Goal: Task Accomplishment & Management: Use online tool/utility

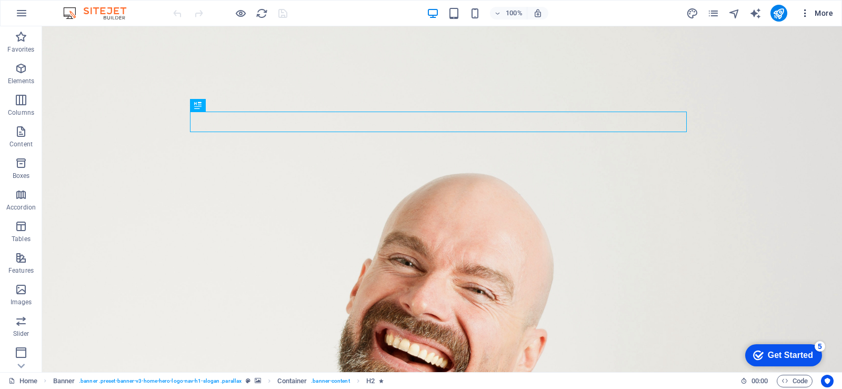
click at [808, 12] on icon "button" at bounding box center [805, 13] width 11 height 11
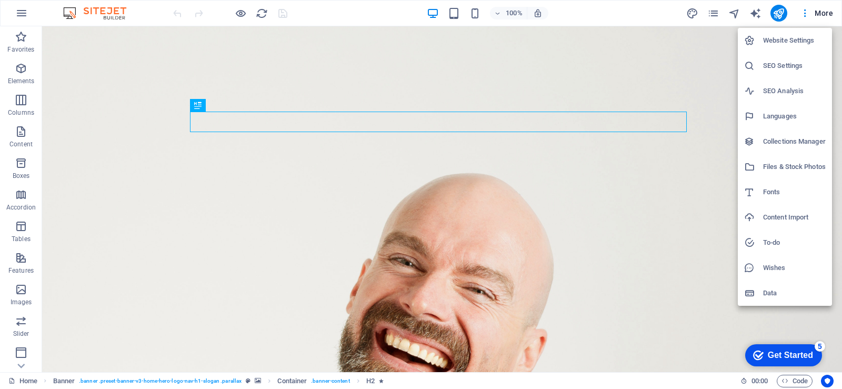
click at [663, 210] on div at bounding box center [421, 194] width 842 height 389
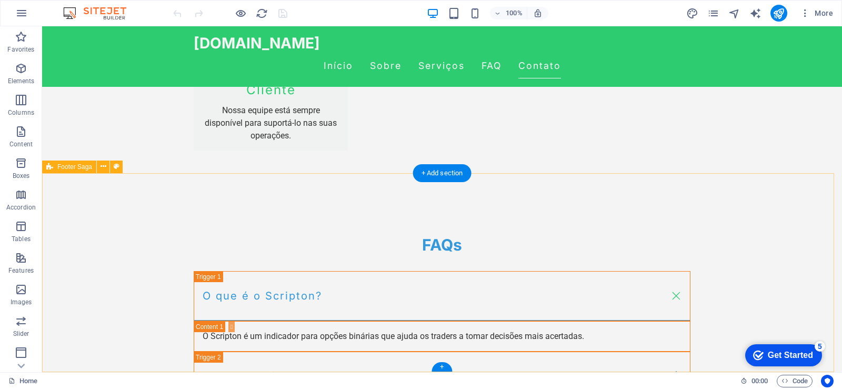
scroll to position [1526, 0]
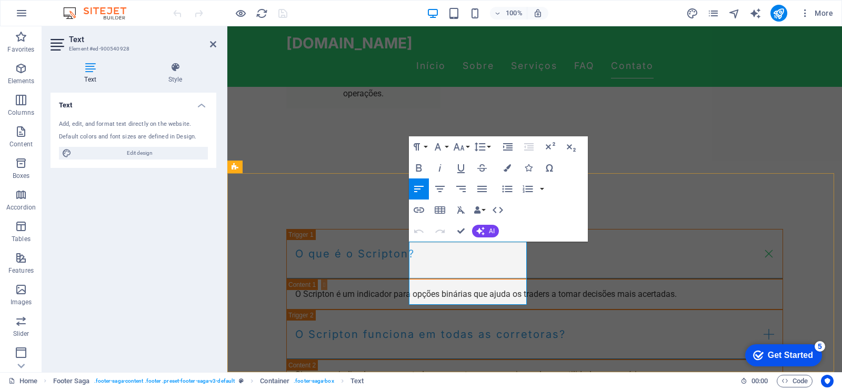
drag, startPoint x: 491, startPoint y: 274, endPoint x: 652, endPoint y: 355, distance: 180.2
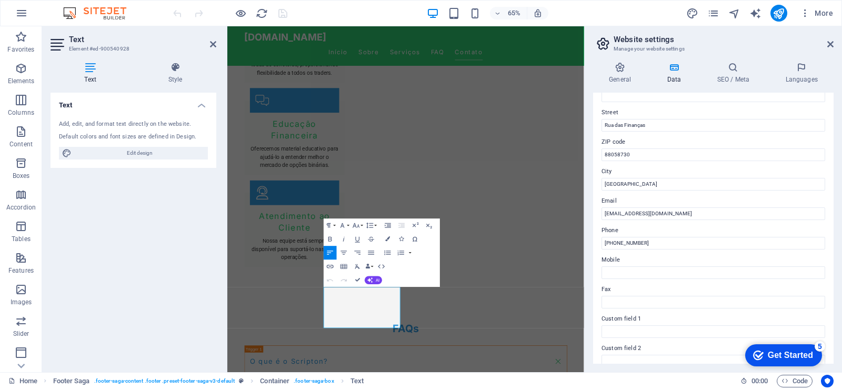
scroll to position [105, 0]
click at [660, 241] on input "(48) 998387650" at bounding box center [713, 242] width 224 height 13
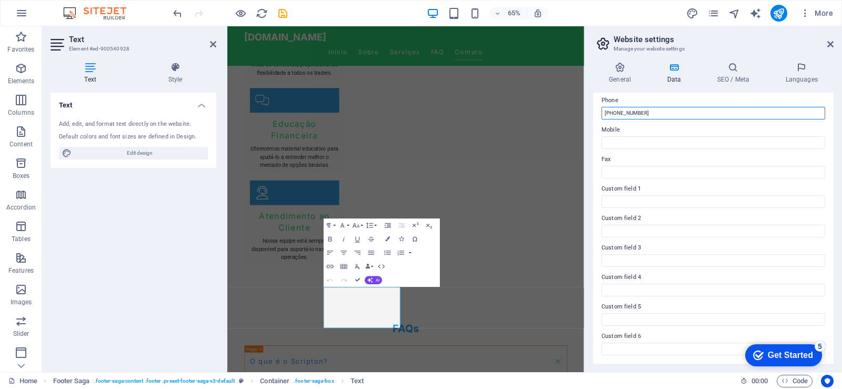
scroll to position [0, 0]
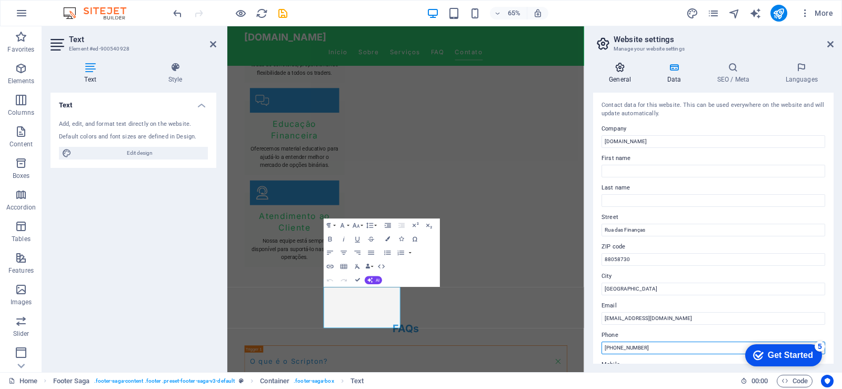
type input "[PHONE_NUMBER]"
click at [623, 77] on h4 "General" at bounding box center [622, 73] width 58 height 22
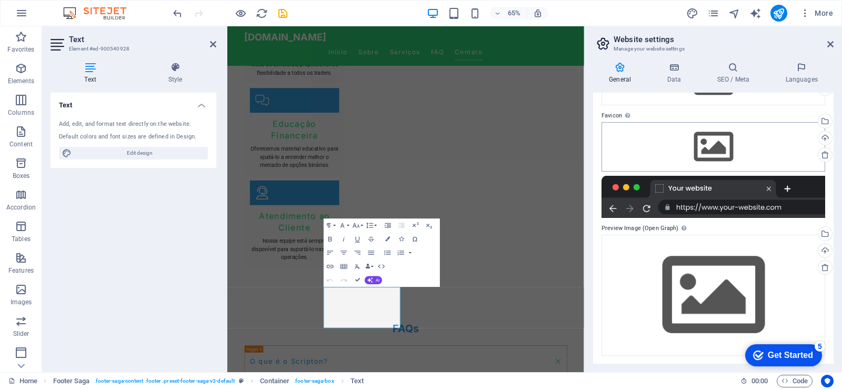
scroll to position [88, 0]
click at [737, 205] on div at bounding box center [713, 196] width 224 height 42
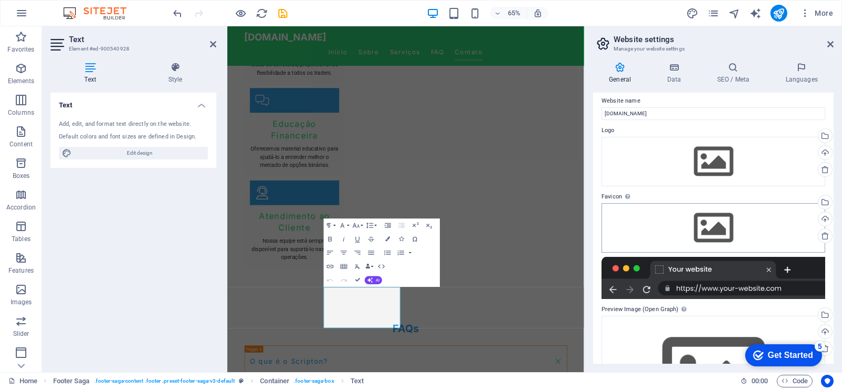
scroll to position [0, 0]
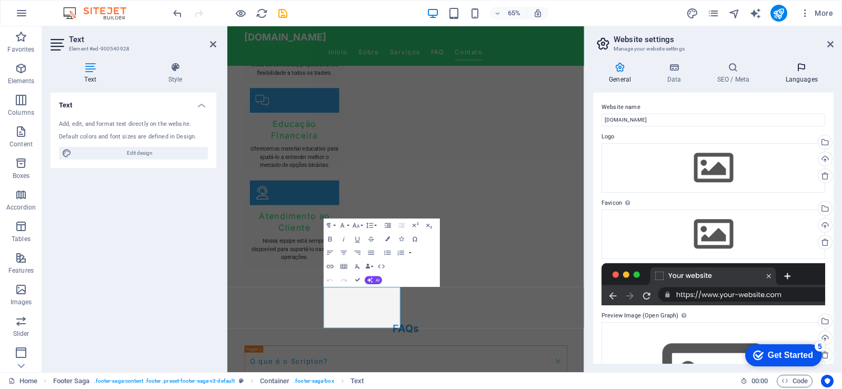
click at [803, 76] on h4 "Languages" at bounding box center [801, 73] width 64 height 22
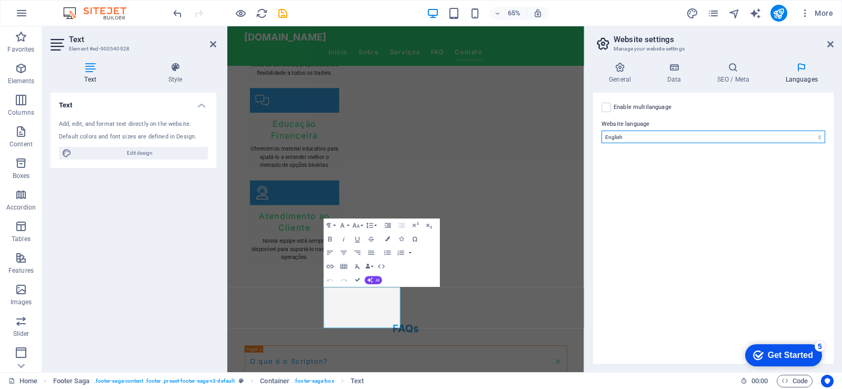
click at [627, 136] on select "Abkhazian Afar Afrikaans Akan Albanian Amharic Arabic Aragonese Armenian Assame…" at bounding box center [713, 136] width 224 height 13
click at [609, 108] on label at bounding box center [605, 107] width 9 height 9
click at [0, 0] on input "Enable multilanguage To disable multilanguage delete all languages until only o…" at bounding box center [0, 0] width 0 height 0
select select
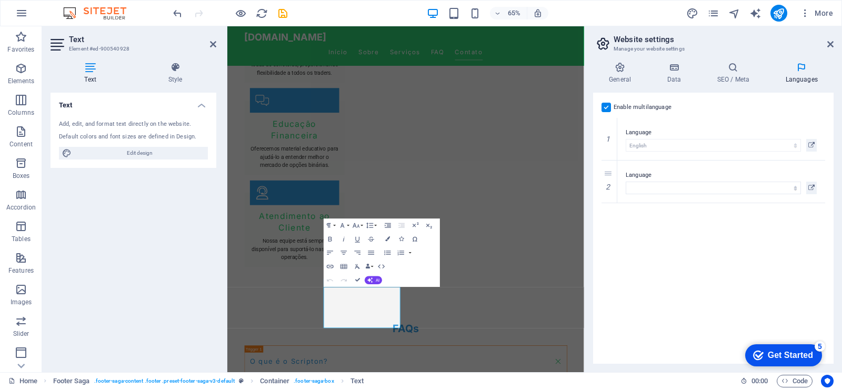
click at [609, 108] on label at bounding box center [605, 107] width 9 height 9
click at [0, 0] on input "Enable multilanguage To disable multilanguage delete all languages until only o…" at bounding box center [0, 0] width 0 height 0
click at [829, 44] on icon at bounding box center [830, 44] width 6 height 8
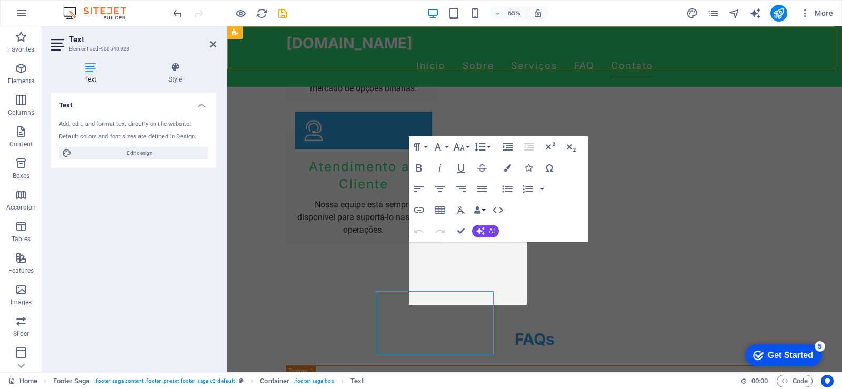
scroll to position [1526, 0]
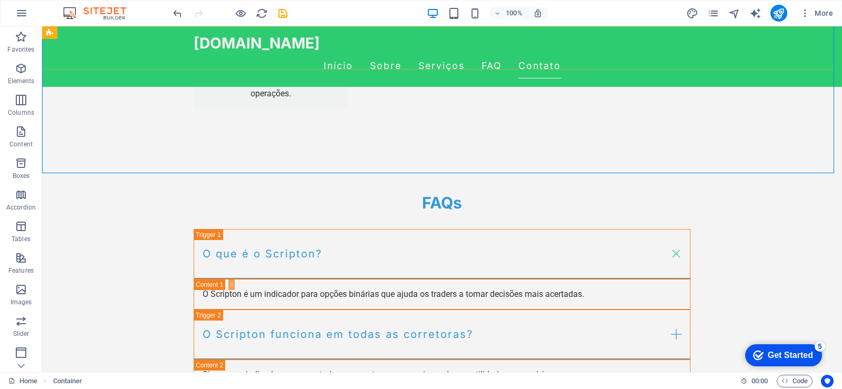
click at [741, 41] on div "scripton.com.br Início Sobre Serviços FAQ Contato" at bounding box center [442, 56] width 800 height 61
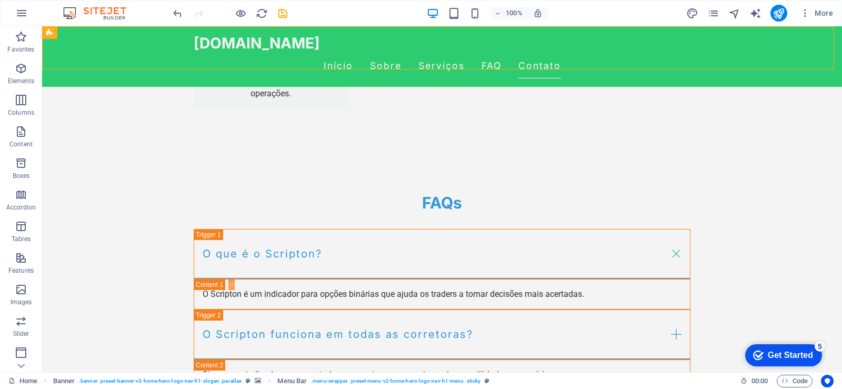
click at [88, 54] on div "scripton.com.br Início Sobre Serviços FAQ Contato" at bounding box center [442, 56] width 800 height 61
click at [726, 47] on div "scripton.com.br Início Sobre Serviços FAQ Contato" at bounding box center [442, 56] width 800 height 61
click at [161, 41] on div "scripton.com.br Início Sobre Serviços FAQ Contato" at bounding box center [442, 56] width 800 height 61
click at [231, 34] on icon at bounding box center [232, 32] width 6 height 11
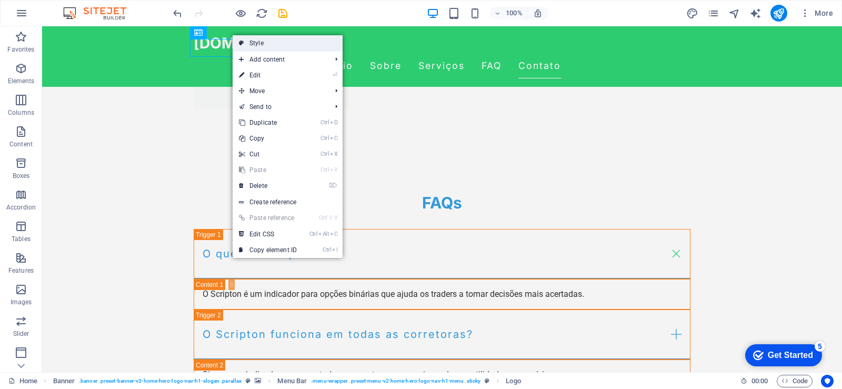
click at [262, 42] on link "Style" at bounding box center [288, 43] width 110 height 16
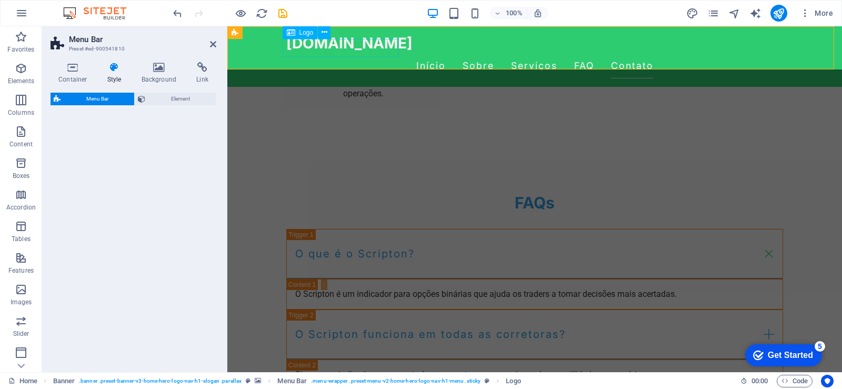
select select "rem"
select select "preset-menu-v2-home-hero-logo-nav-h1-menu"
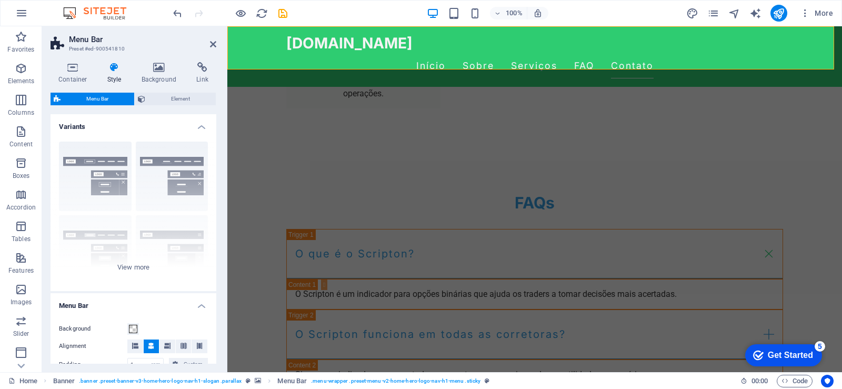
click at [110, 75] on h4 "Style" at bounding box center [116, 73] width 34 height 22
click at [68, 72] on icon at bounding box center [73, 67] width 45 height 11
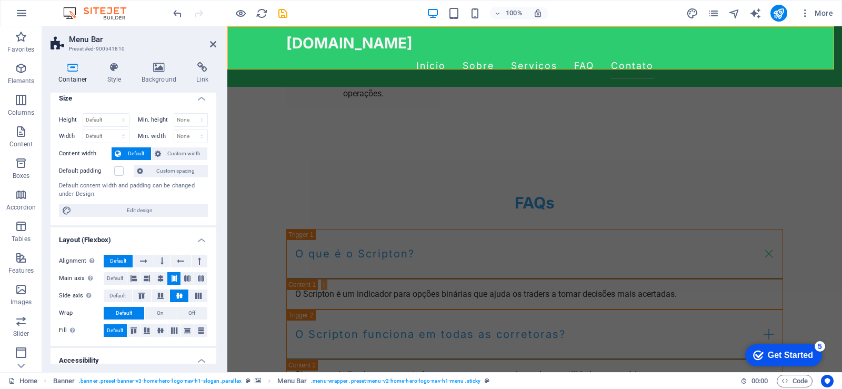
scroll to position [0, 0]
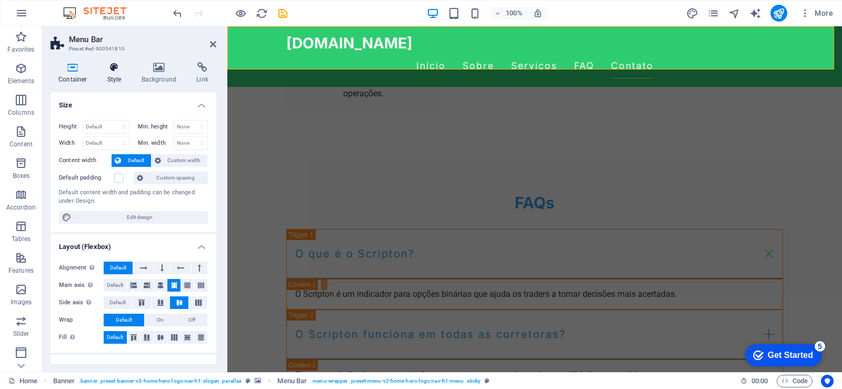
click at [113, 71] on icon at bounding box center [114, 67] width 30 height 11
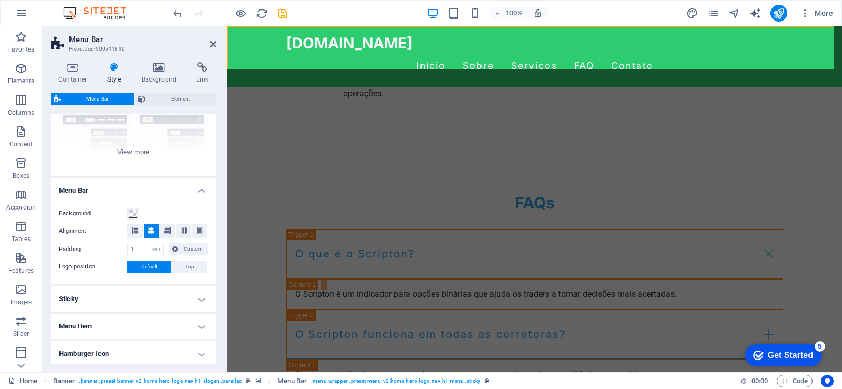
scroll to position [109, 0]
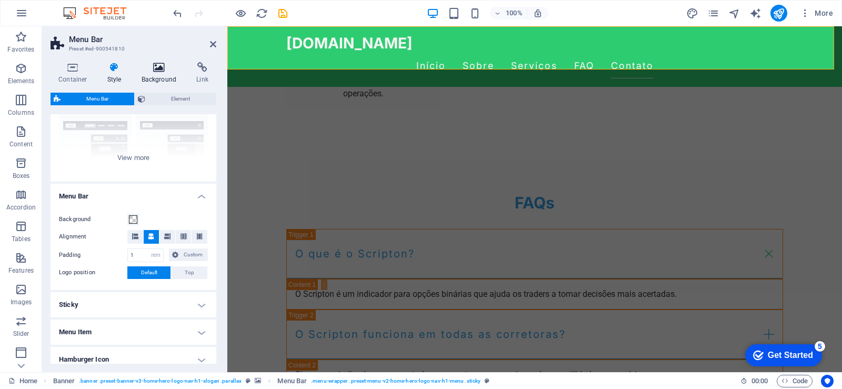
click at [150, 72] on icon at bounding box center [159, 67] width 51 height 11
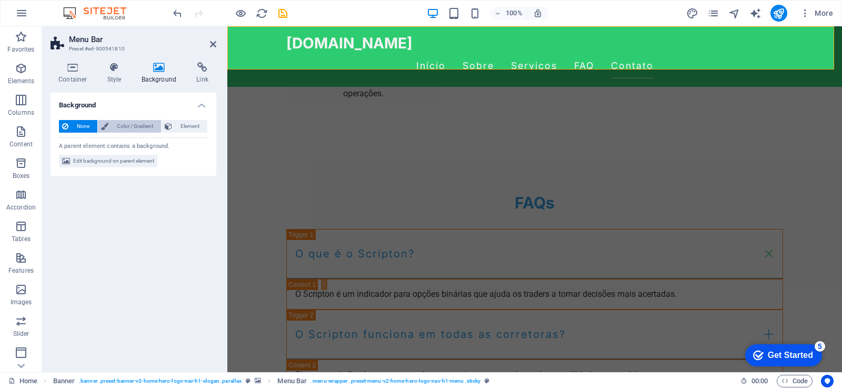
click at [133, 129] on span "Color / Gradient" at bounding box center [135, 126] width 46 height 13
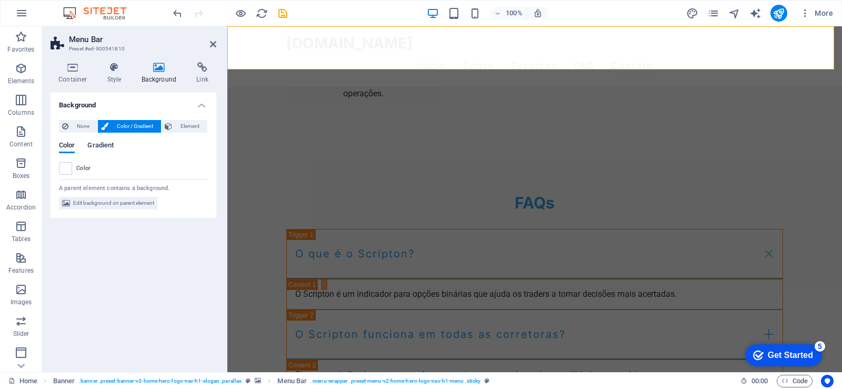
click at [100, 145] on span "Gradient" at bounding box center [100, 146] width 26 height 15
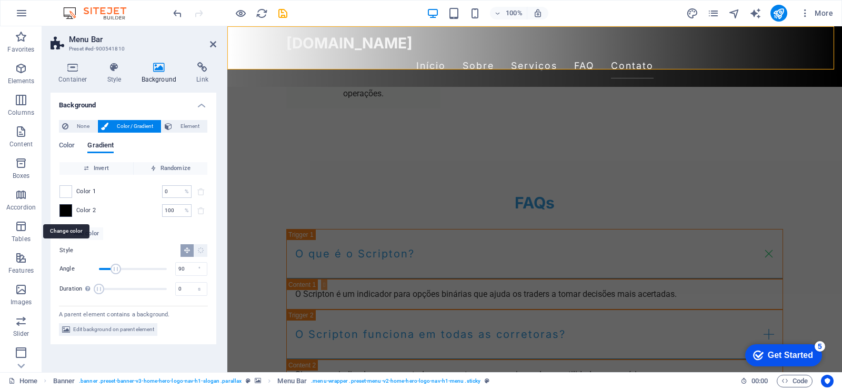
click at [64, 211] on span at bounding box center [66, 211] width 12 height 12
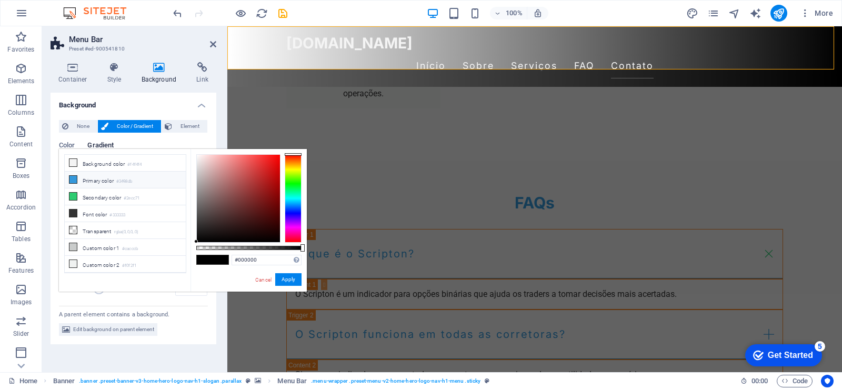
click at [92, 183] on li "Primary color #3498db" at bounding box center [125, 180] width 121 height 17
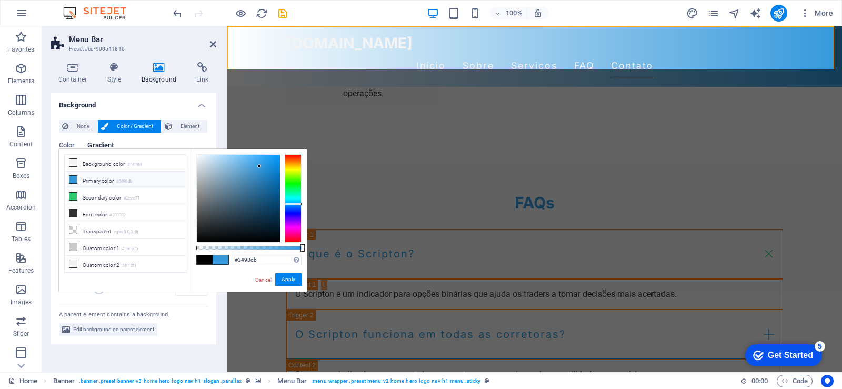
click at [92, 183] on li "Primary color #3498db" at bounding box center [125, 180] width 121 height 17
click at [98, 159] on li "Background color #f4f4f4" at bounding box center [125, 163] width 121 height 17
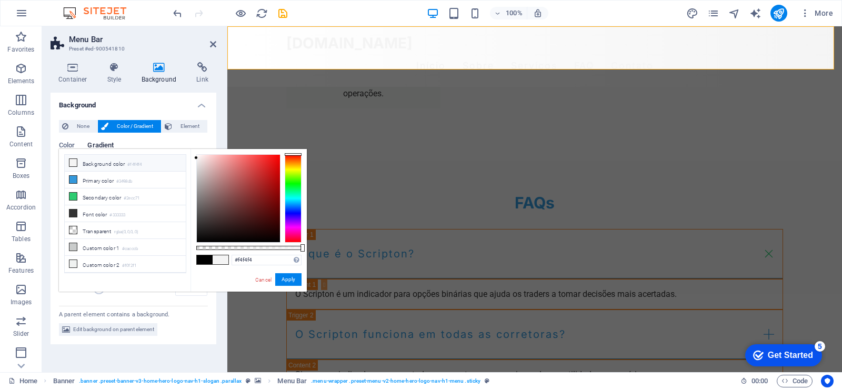
click at [119, 157] on li "Background color #f4f4f4" at bounding box center [125, 163] width 121 height 17
drag, startPoint x: 255, startPoint y: 277, endPoint x: 4, endPoint y: 240, distance: 254.2
click at [255, 277] on link "Cancel" at bounding box center [263, 280] width 18 height 8
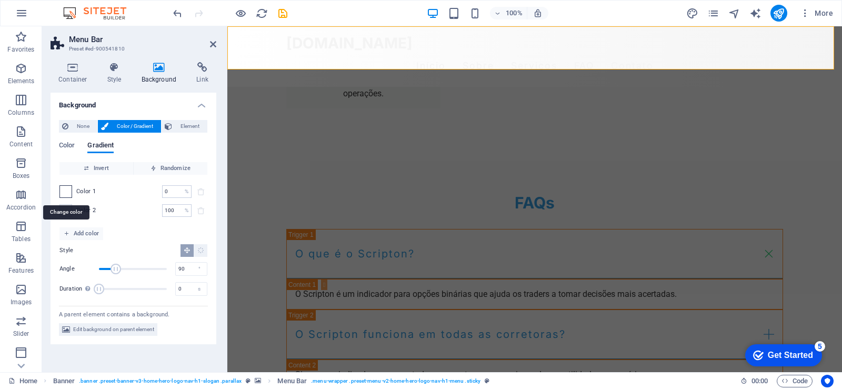
click at [69, 190] on span at bounding box center [66, 192] width 12 height 12
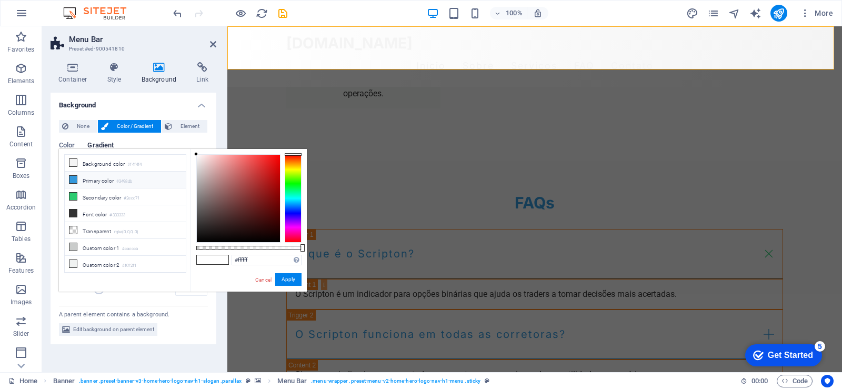
click at [77, 178] on li "Primary color #3498db" at bounding box center [125, 180] width 121 height 17
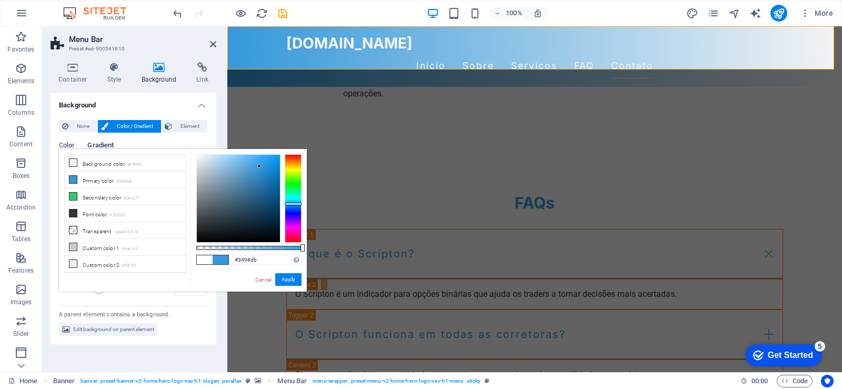
click at [107, 142] on span "Gradient" at bounding box center [100, 146] width 26 height 15
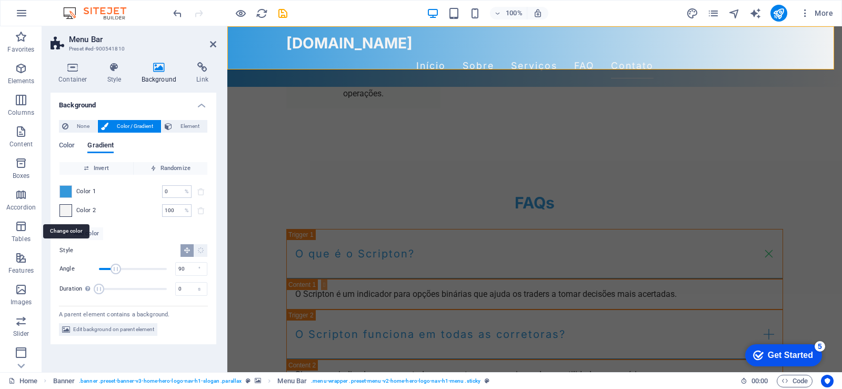
click at [63, 209] on span at bounding box center [66, 211] width 12 height 12
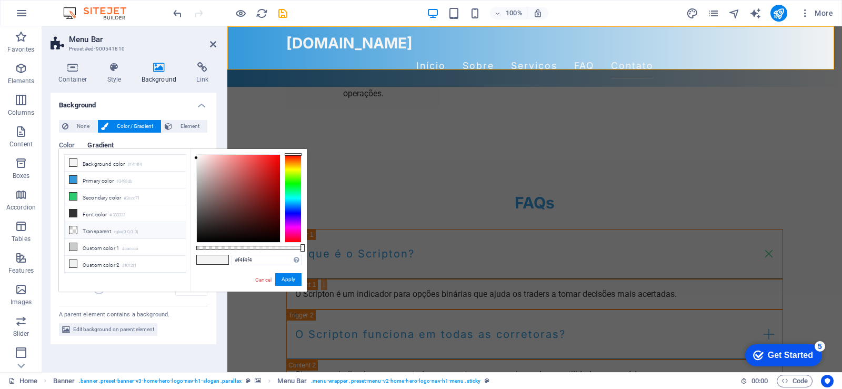
click at [73, 226] on icon at bounding box center [72, 229] width 7 height 7
type input "rgba(0, 0, 0, 0)"
click at [293, 282] on button "Apply" at bounding box center [288, 279] width 26 height 13
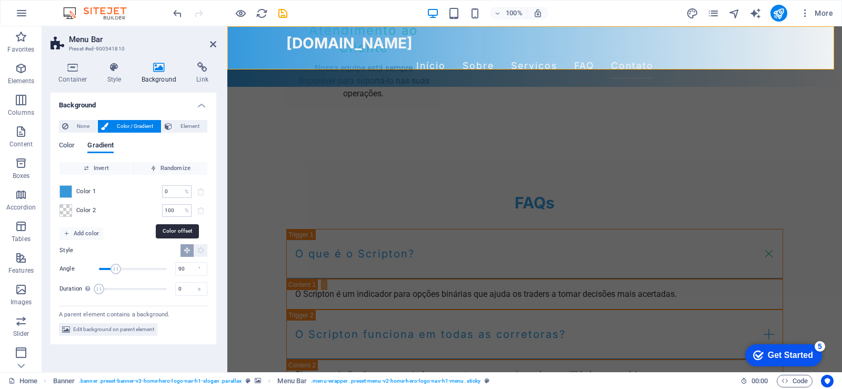
drag, startPoint x: 181, startPoint y: 212, endPoint x: 158, endPoint y: 212, distance: 23.1
click at [158, 212] on div "Color 2 100 % ​" at bounding box center [133, 210] width 148 height 13
click at [95, 167] on span "Invert" at bounding box center [96, 168] width 65 height 13
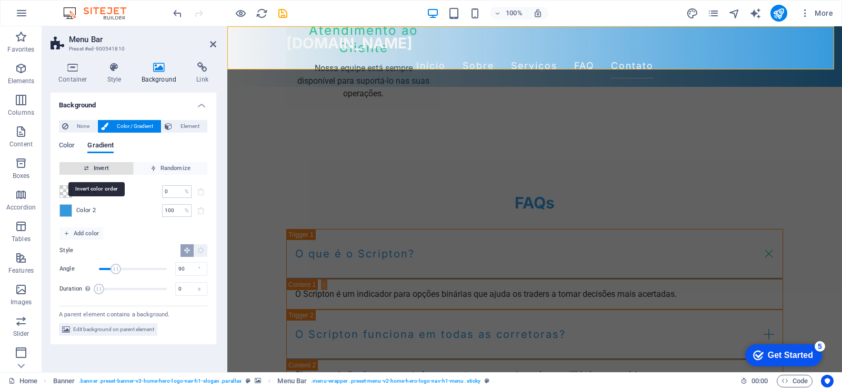
click at [102, 167] on span "Invert" at bounding box center [96, 168] width 65 height 13
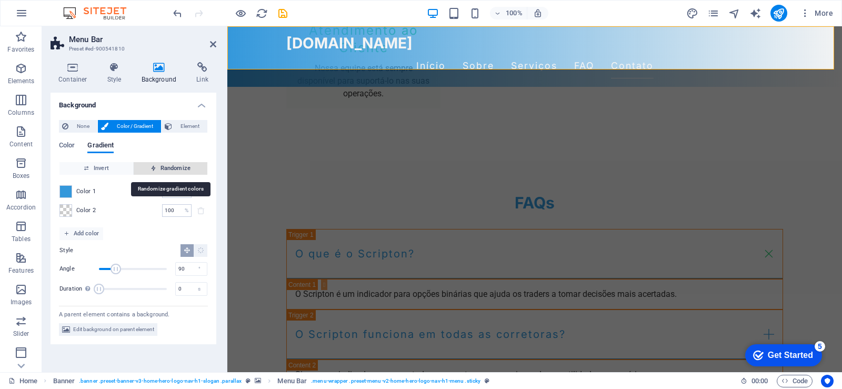
click at [169, 166] on span "Randomize" at bounding box center [170, 168] width 65 height 13
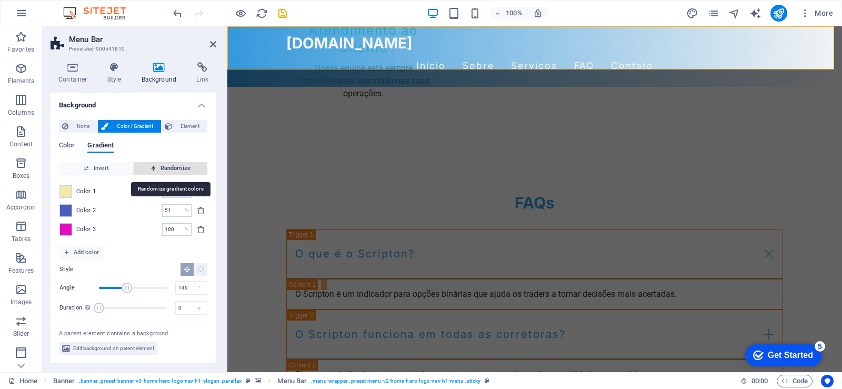
type input "51"
type input "149"
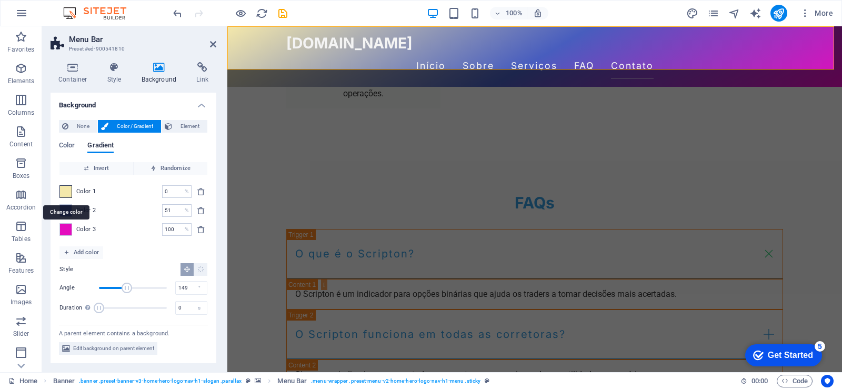
click at [67, 194] on span at bounding box center [66, 192] width 12 height 12
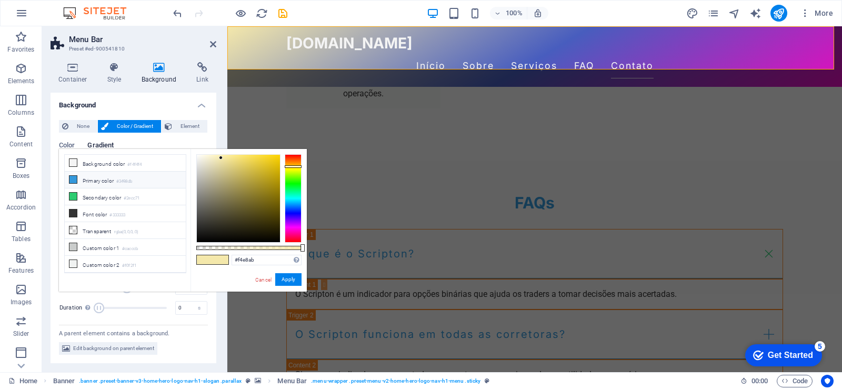
click at [86, 179] on li "Primary color #3498db" at bounding box center [125, 180] width 121 height 17
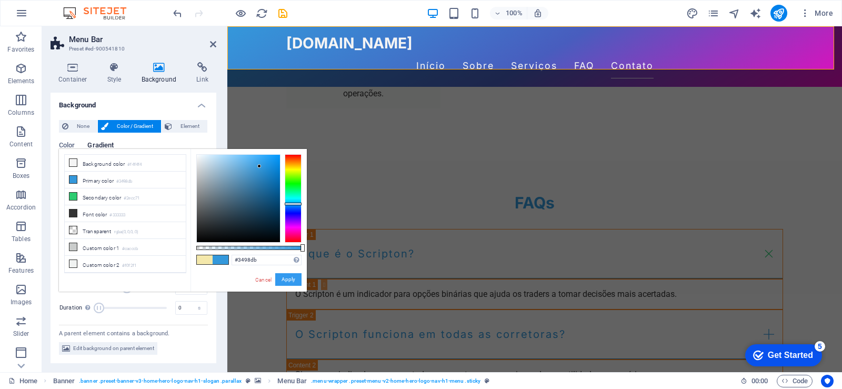
click at [288, 278] on button "Apply" at bounding box center [288, 279] width 26 height 13
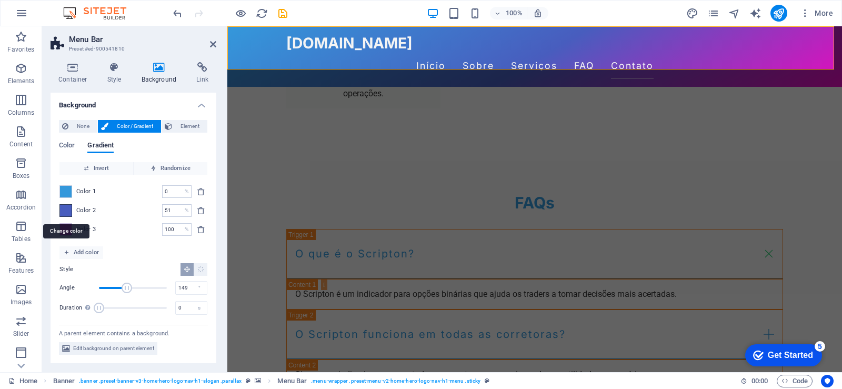
click at [63, 212] on span at bounding box center [66, 211] width 12 height 12
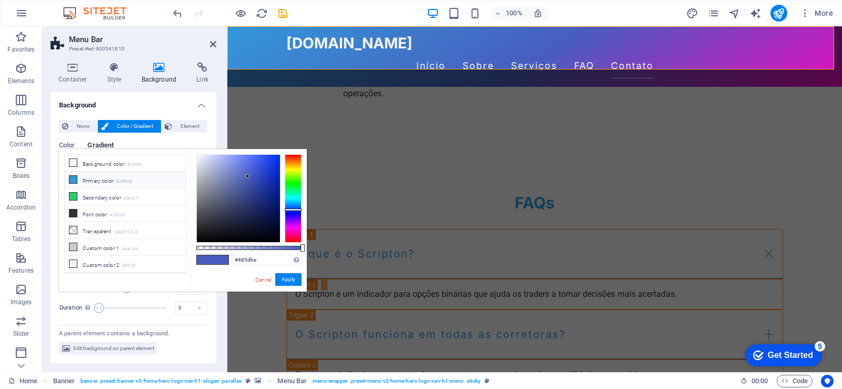
click at [86, 183] on li "Primary color #3498db" at bounding box center [125, 180] width 121 height 17
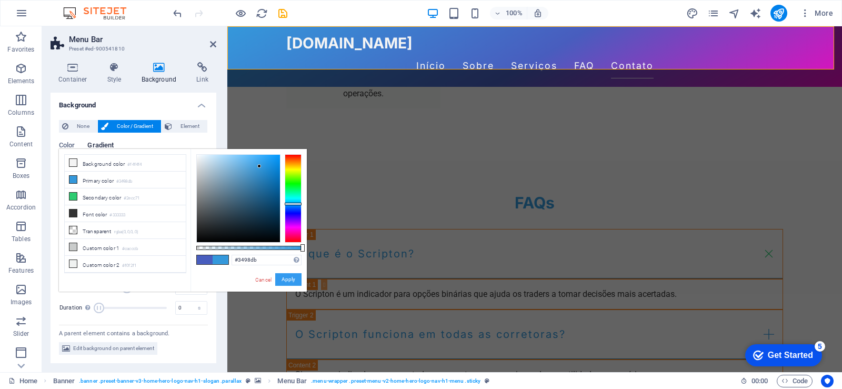
click at [297, 282] on button "Apply" at bounding box center [288, 279] width 26 height 13
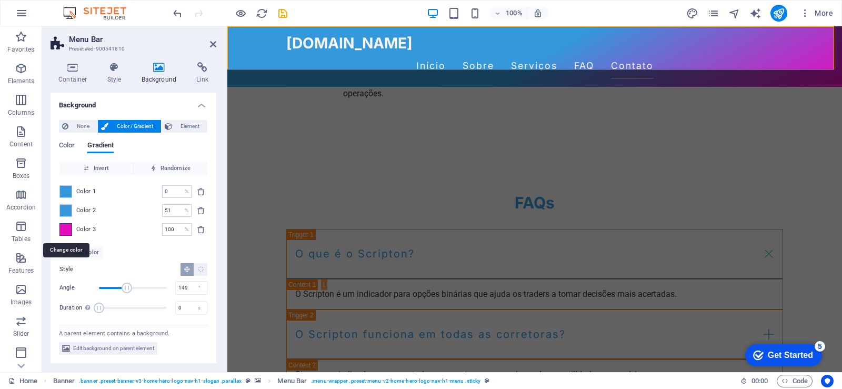
click at [62, 233] on span at bounding box center [66, 230] width 12 height 12
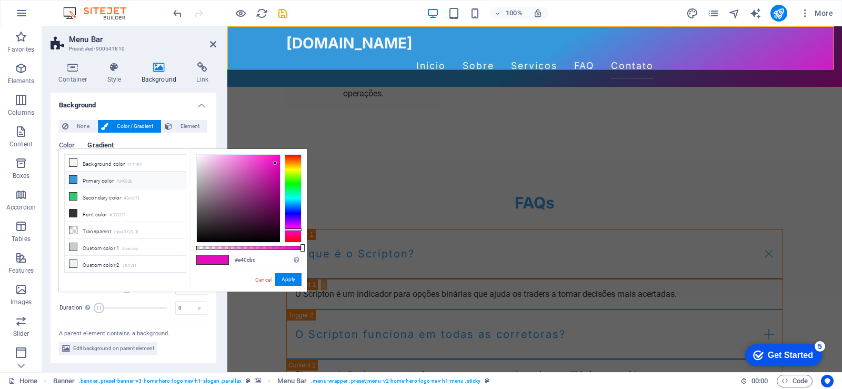
click at [93, 180] on li "Primary color #3498db" at bounding box center [125, 180] width 121 height 17
type input "#3498db"
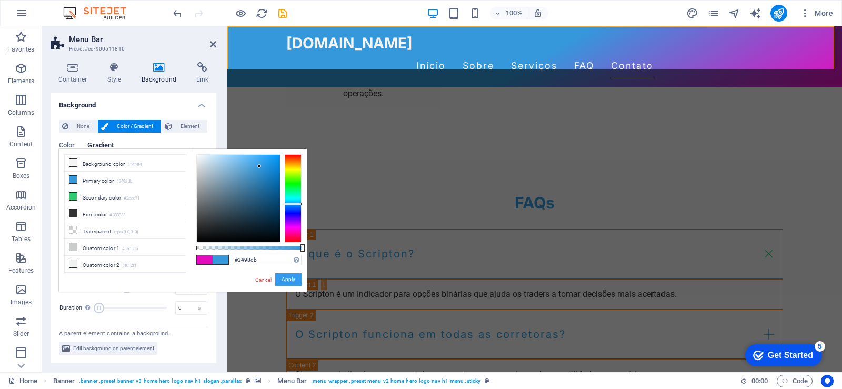
click at [288, 281] on button "Apply" at bounding box center [288, 279] width 26 height 13
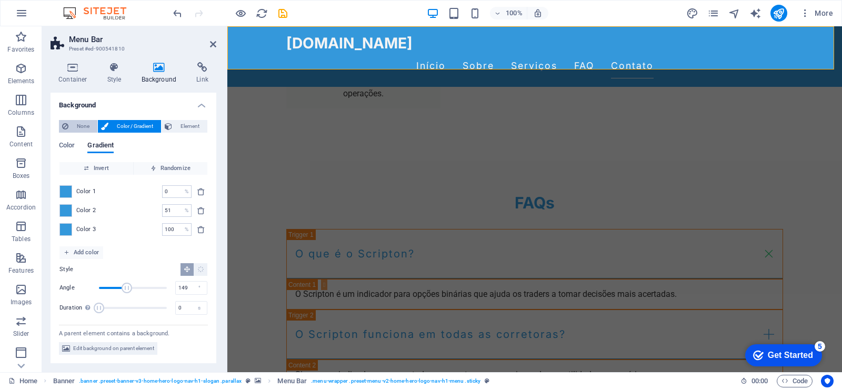
click at [82, 125] on span "None" at bounding box center [83, 126] width 23 height 13
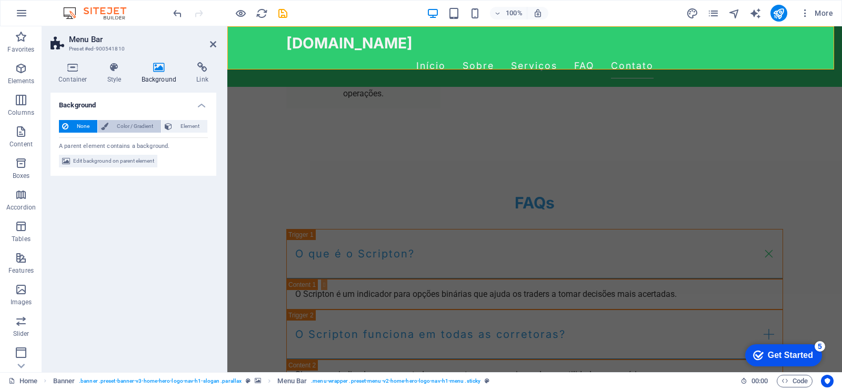
click at [136, 126] on span "Color / Gradient" at bounding box center [135, 126] width 46 height 13
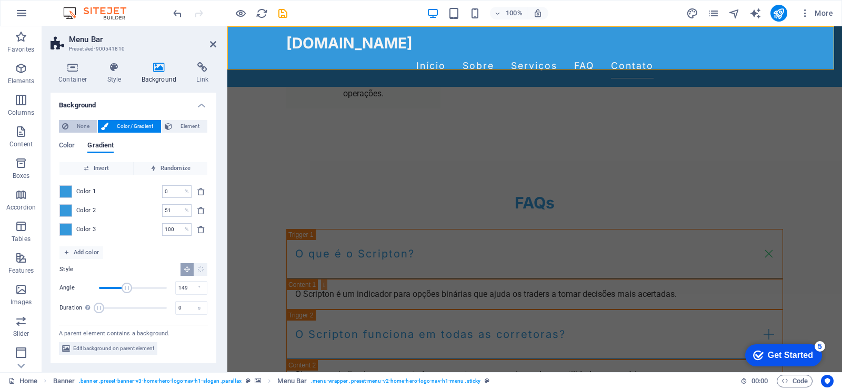
click at [71, 128] on button "None" at bounding box center [78, 126] width 38 height 13
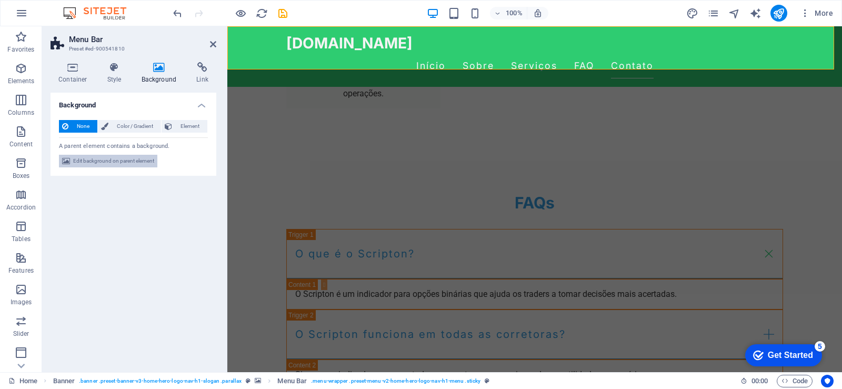
click at [73, 159] on button "Edit background on parent element" at bounding box center [108, 161] width 98 height 13
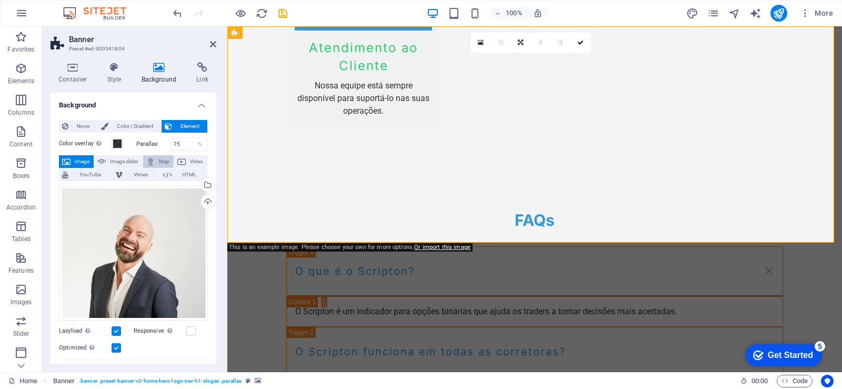
scroll to position [0, 0]
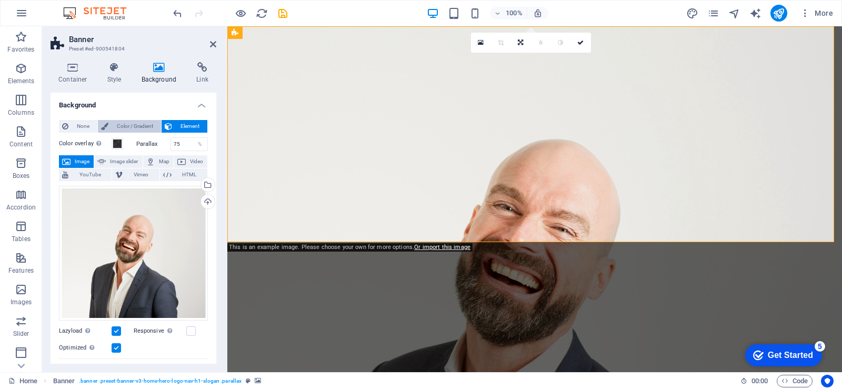
click at [120, 125] on span "Color / Gradient" at bounding box center [135, 126] width 46 height 13
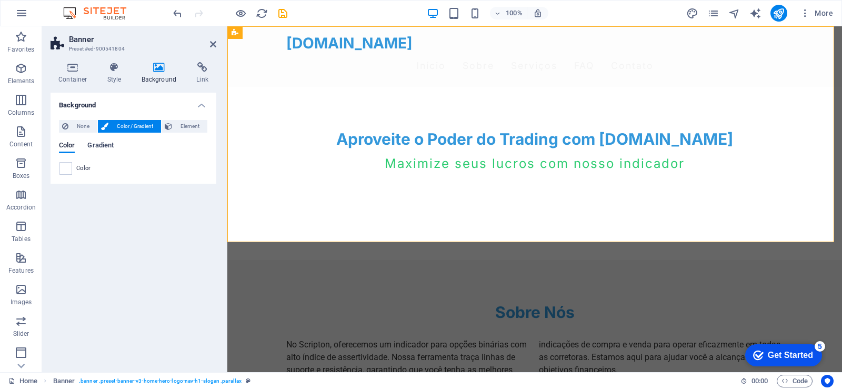
click at [93, 146] on span "Gradient" at bounding box center [100, 146] width 26 height 15
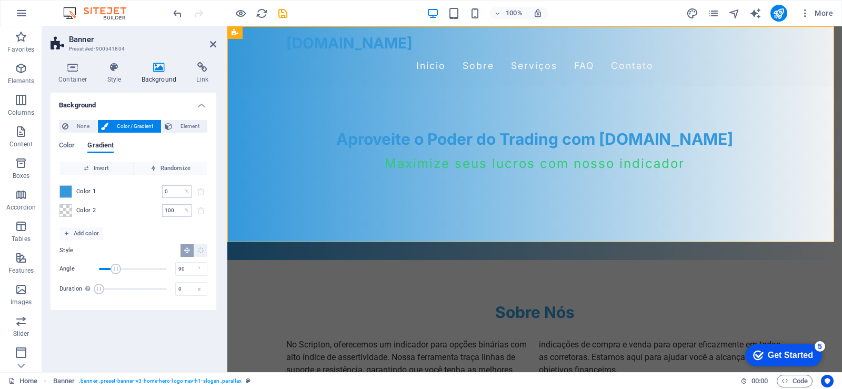
click at [205, 43] on h2 "Banner" at bounding box center [142, 39] width 147 height 9
click at [69, 148] on span "Color" at bounding box center [67, 146] width 16 height 15
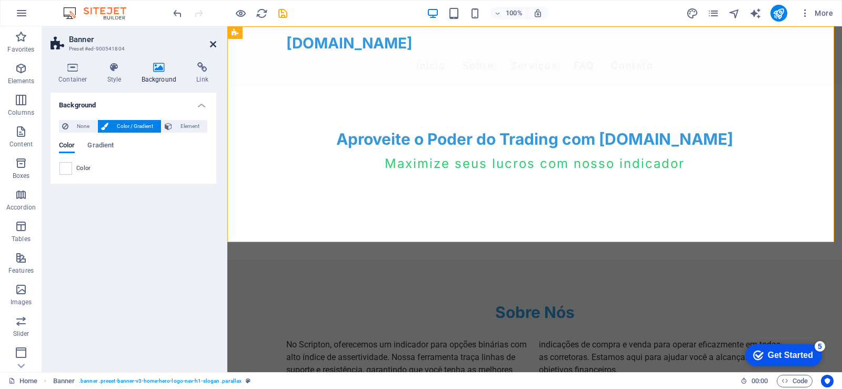
click at [213, 43] on icon at bounding box center [213, 44] width 6 height 8
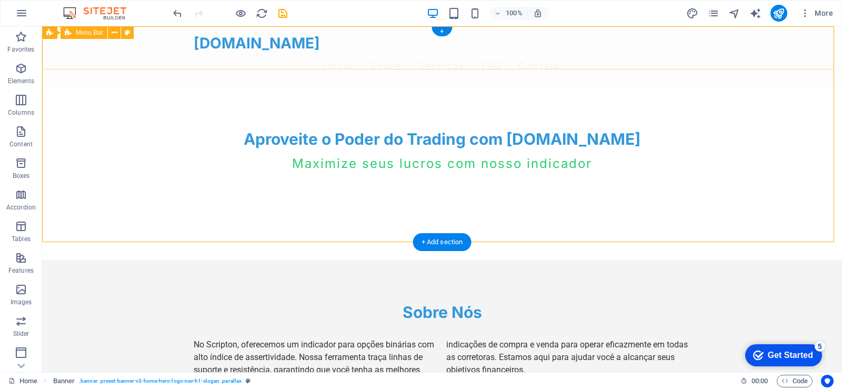
click at [739, 90] on div "Aproveite o Poder do Trading com Scripton.com.br Maximize seus lucros com nosso…" at bounding box center [442, 155] width 800 height 136
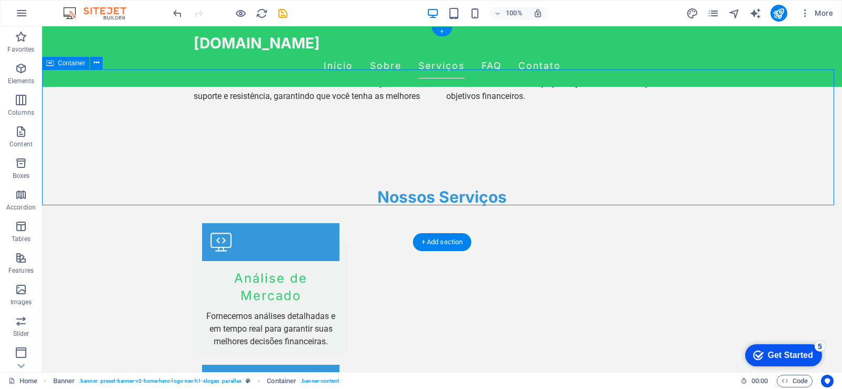
scroll to position [316, 0]
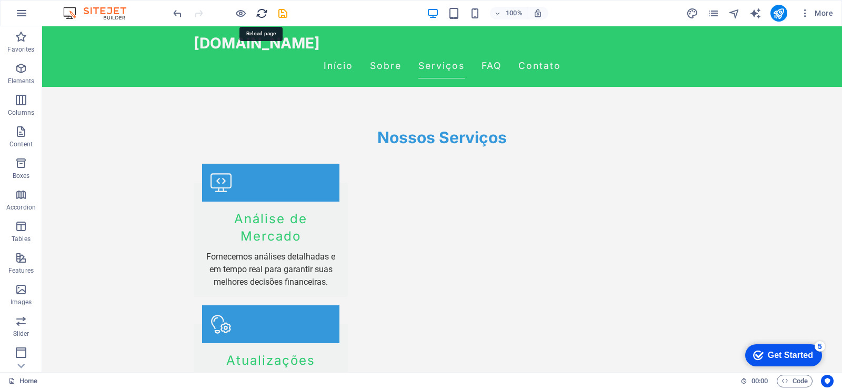
click at [260, 12] on icon "reload" at bounding box center [262, 13] width 12 height 12
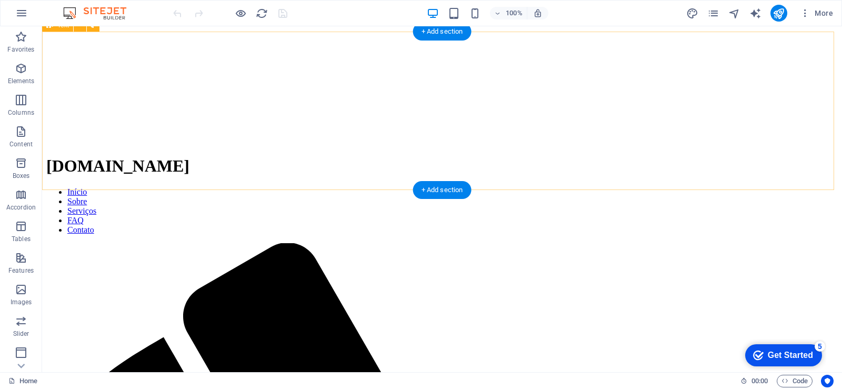
scroll to position [210, 0]
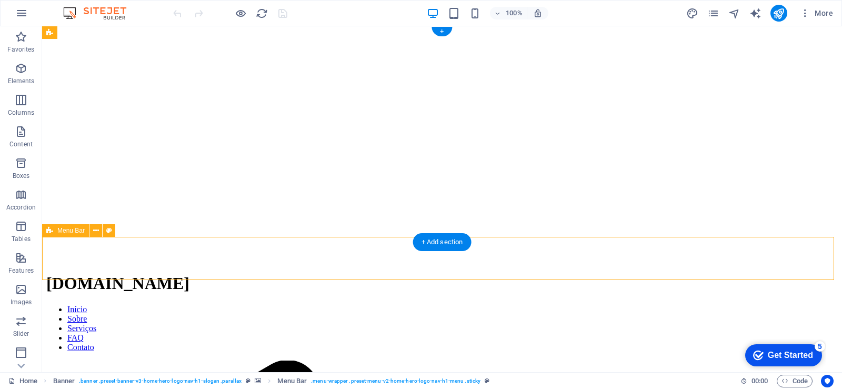
scroll to position [0, 0]
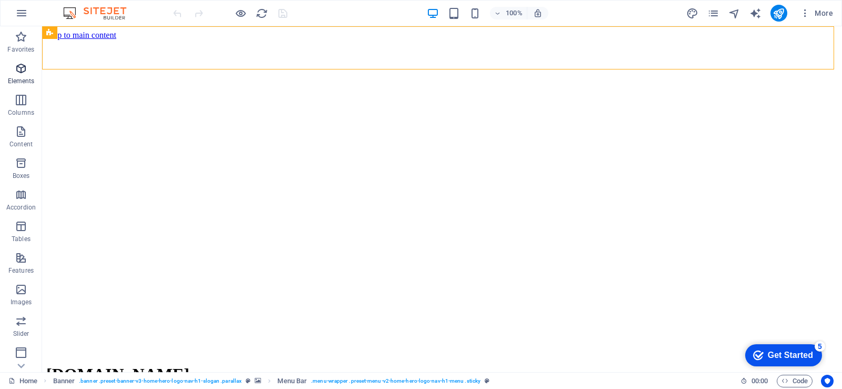
click at [23, 73] on icon "button" at bounding box center [21, 68] width 13 height 13
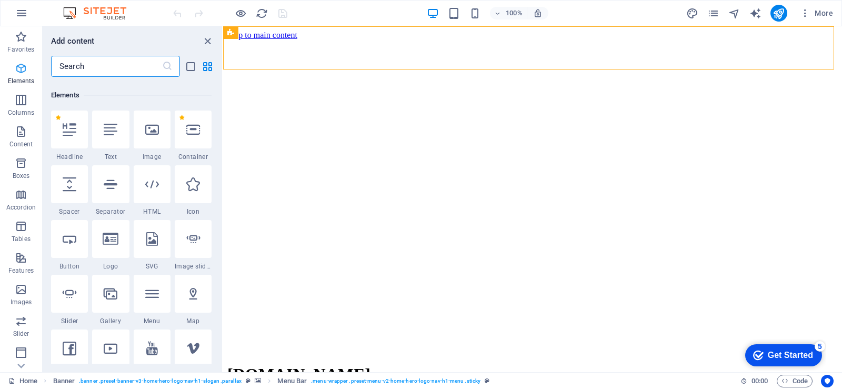
scroll to position [112, 0]
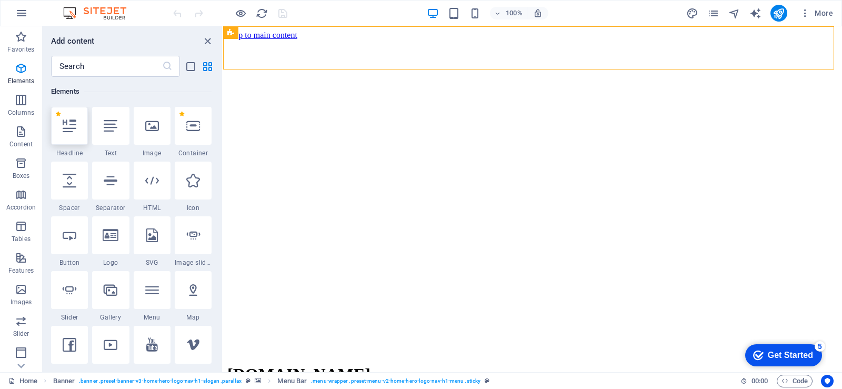
click at [76, 130] on icon at bounding box center [70, 126] width 14 height 14
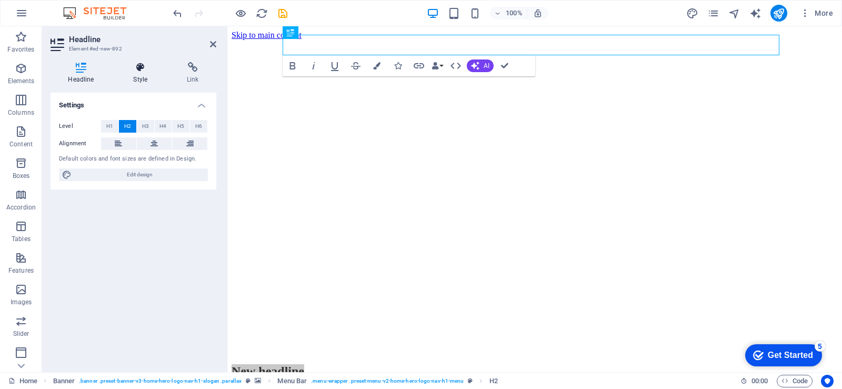
click at [134, 74] on h4 "Style" at bounding box center [143, 73] width 54 height 22
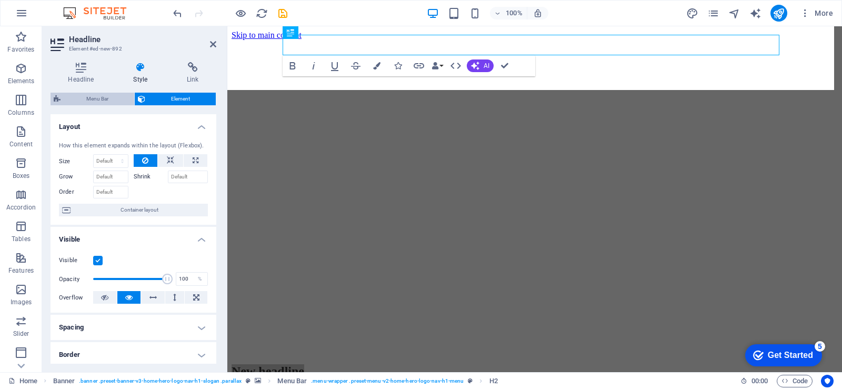
click at [113, 98] on span "Menu Bar" at bounding box center [97, 99] width 67 height 13
select select "rem"
select select "preset-menu-v2-home-hero-logo-nav-h1-menu"
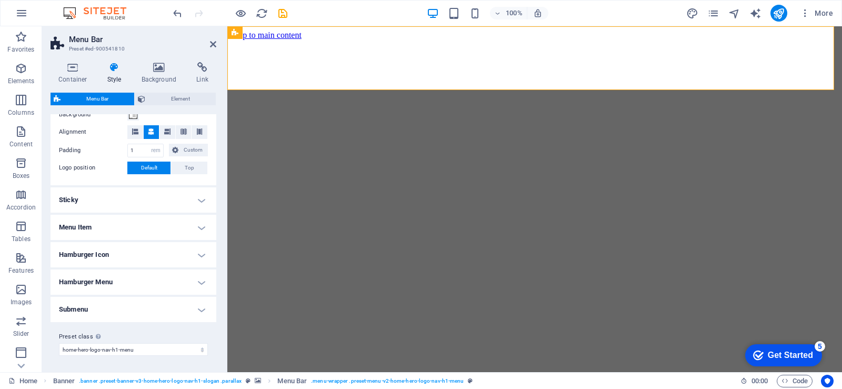
scroll to position [215, 0]
click at [119, 221] on h4 "Menu Item" at bounding box center [134, 226] width 166 height 25
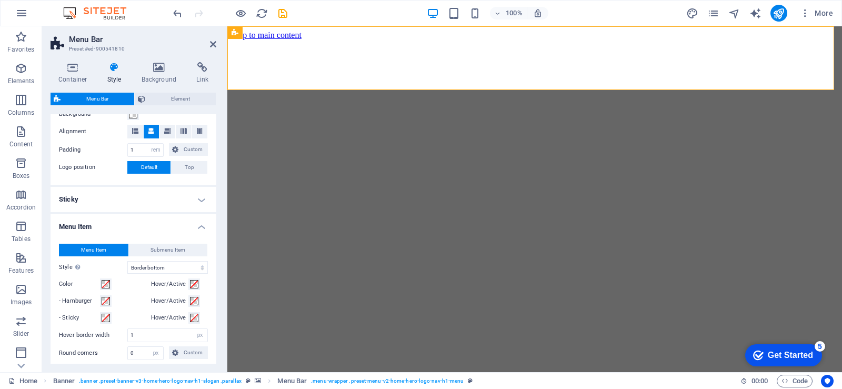
click at [169, 200] on h4 "Sticky" at bounding box center [134, 199] width 166 height 25
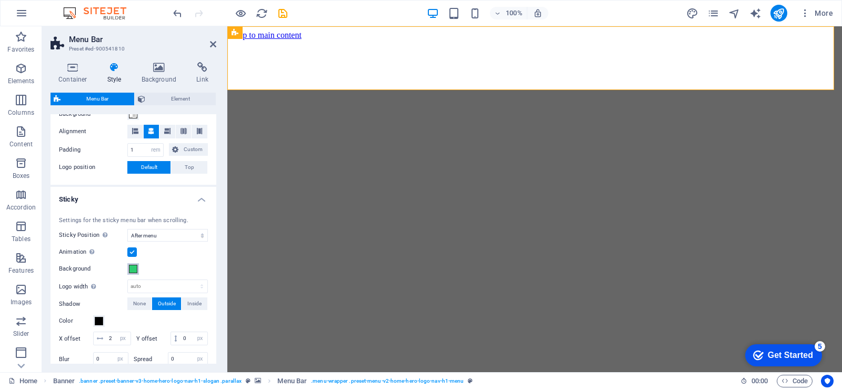
click at [131, 271] on span at bounding box center [133, 269] width 8 height 8
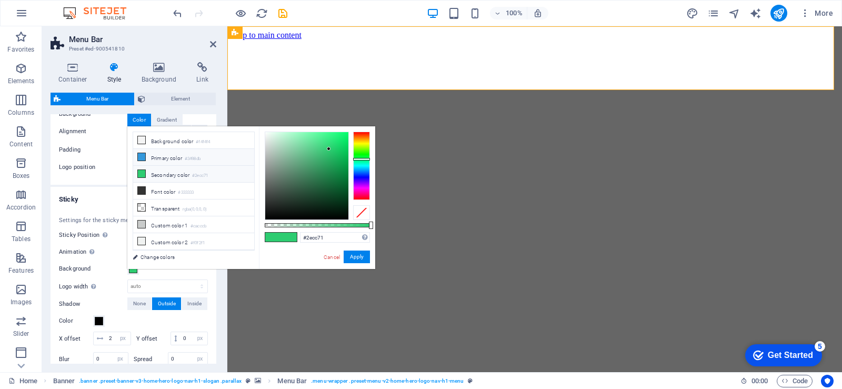
click at [162, 157] on li "Primary color #3498db" at bounding box center [193, 157] width 121 height 17
type input "#3498db"
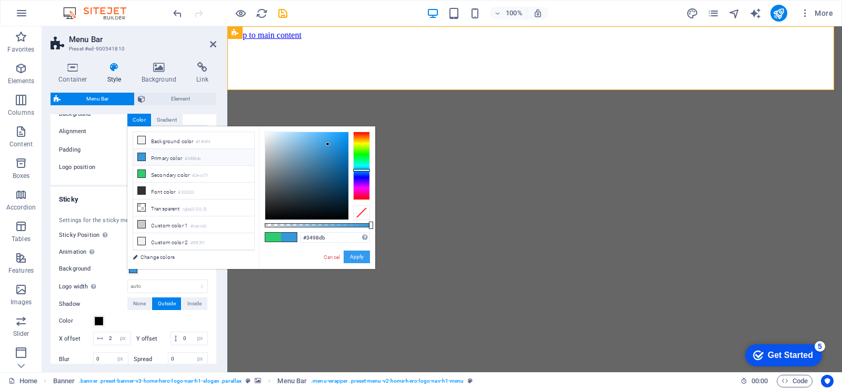
click at [354, 254] on button "Apply" at bounding box center [357, 256] width 26 height 13
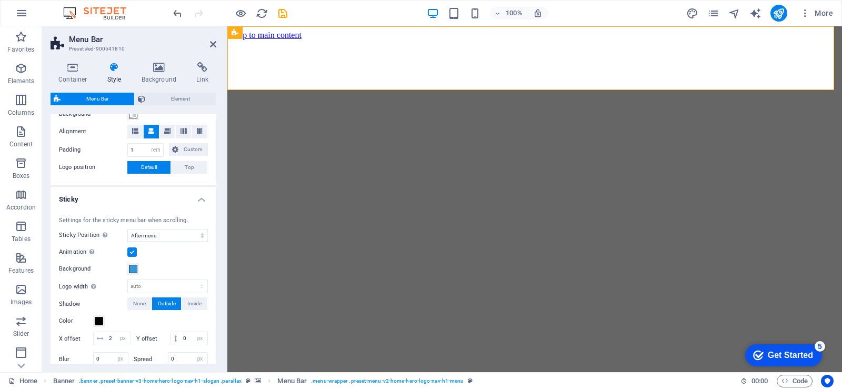
click at [117, 74] on h4 "Style" at bounding box center [116, 73] width 34 height 22
click at [210, 47] on icon at bounding box center [213, 44] width 6 height 8
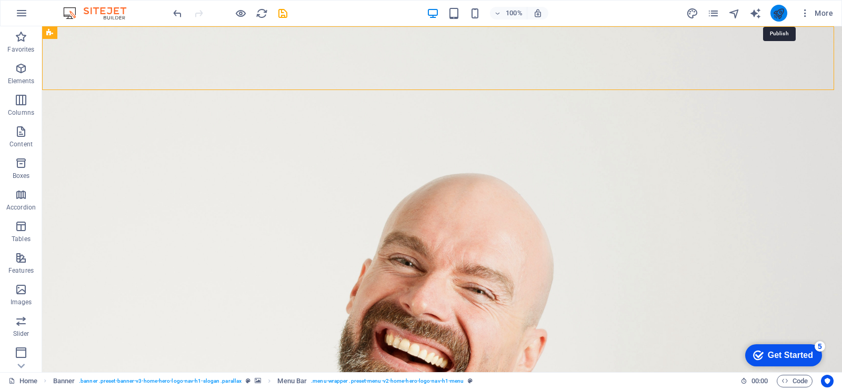
click at [777, 17] on icon "publish" at bounding box center [778, 13] width 12 height 12
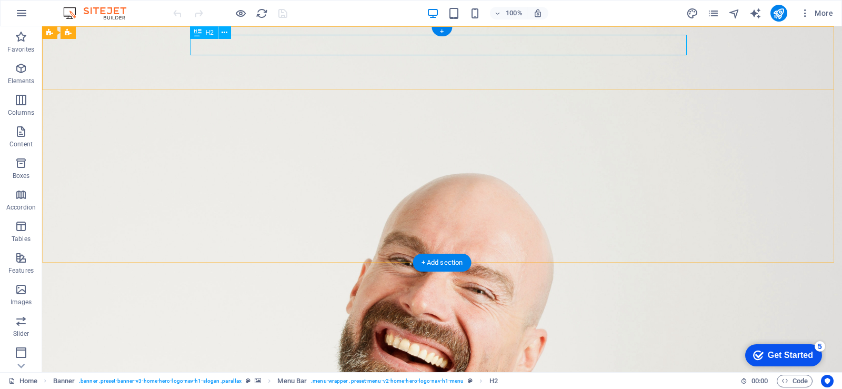
click at [272, 353] on div "New headline" at bounding box center [442, 363] width 497 height 21
click at [226, 36] on icon at bounding box center [224, 32] width 6 height 11
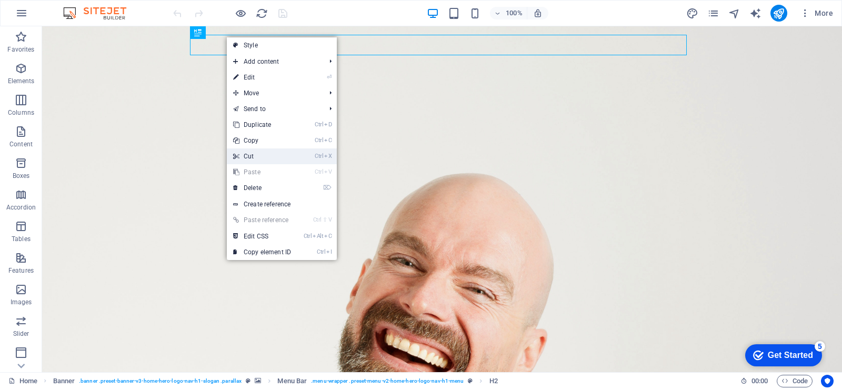
click at [281, 155] on link "Ctrl X Cut" at bounding box center [262, 156] width 71 height 16
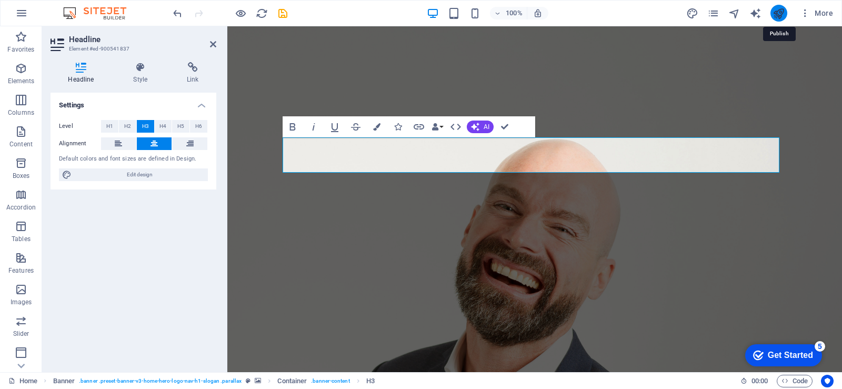
click at [776, 10] on icon "publish" at bounding box center [778, 13] width 12 height 12
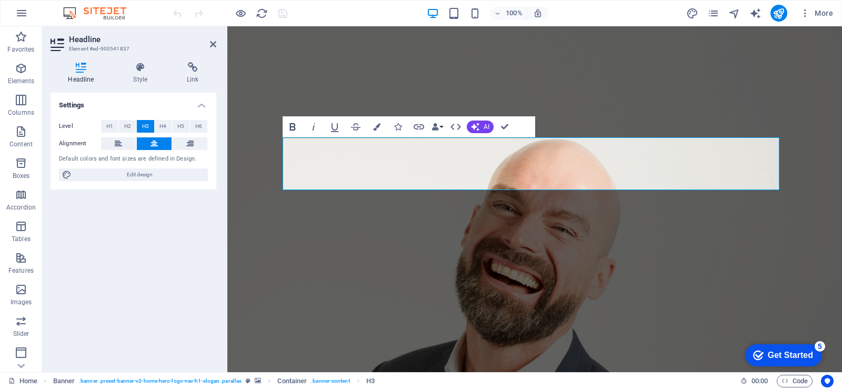
click at [291, 129] on icon "button" at bounding box center [292, 126] width 6 height 7
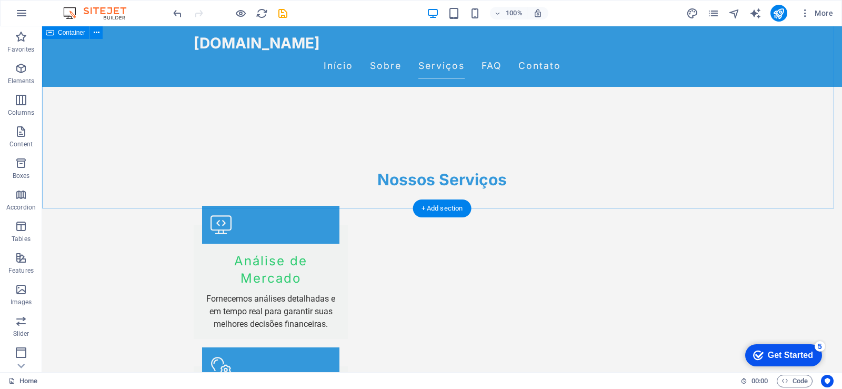
scroll to position [842, 0]
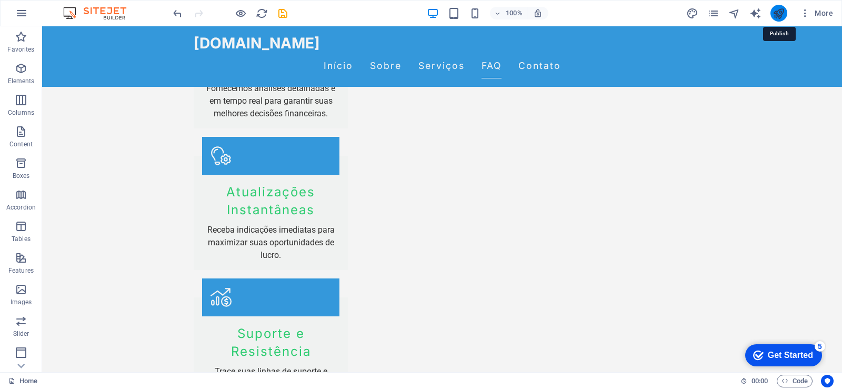
click at [776, 15] on icon "publish" at bounding box center [778, 13] width 12 height 12
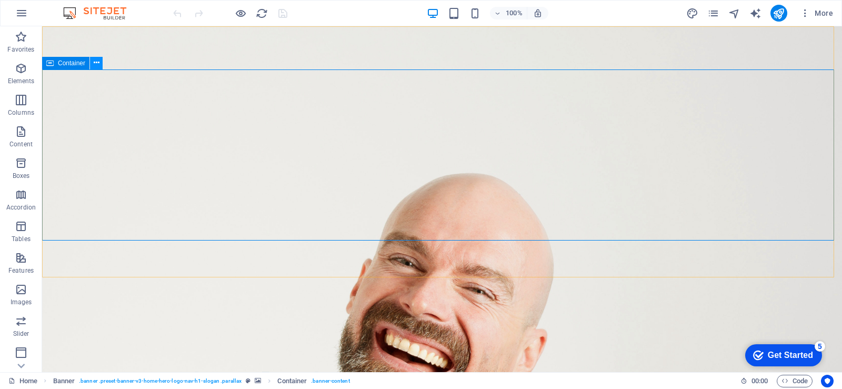
click at [97, 63] on icon at bounding box center [97, 62] width 6 height 11
click at [26, 291] on icon "button" at bounding box center [21, 289] width 13 height 13
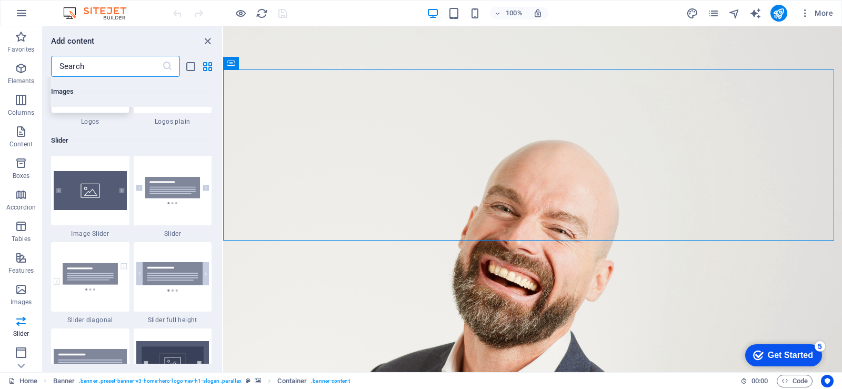
scroll to position [5914, 0]
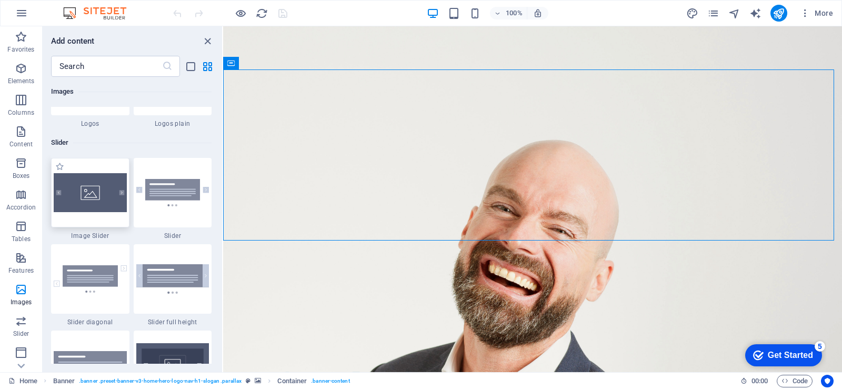
click at [88, 193] on img at bounding box center [90, 192] width 73 height 39
click at [223, 193] on div "Drag here to replace the existing content. Press “Ctrl” if you want to create a…" at bounding box center [532, 199] width 619 height 346
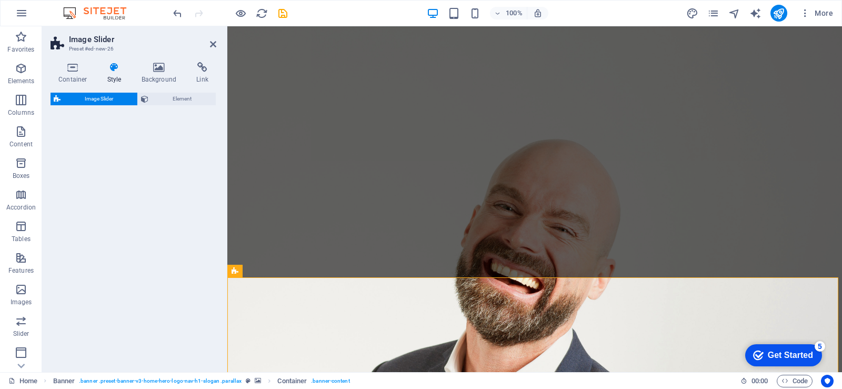
select select "rem"
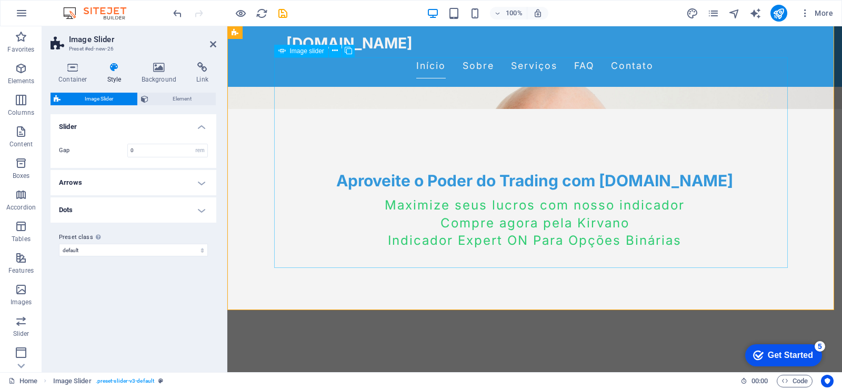
scroll to position [210, 0]
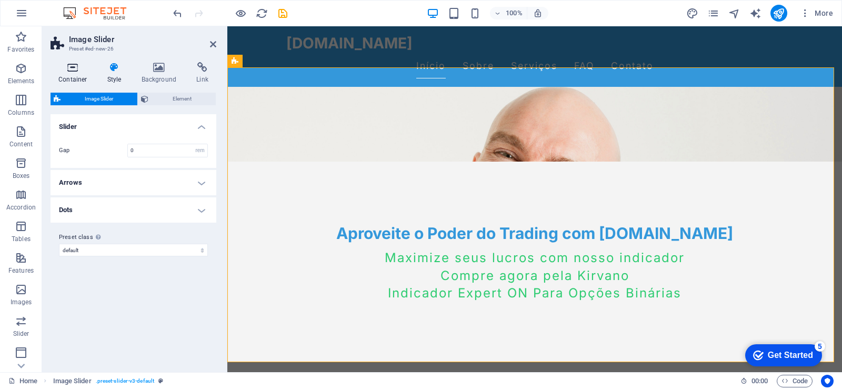
click at [70, 76] on h4 "Container" at bounding box center [75, 73] width 49 height 22
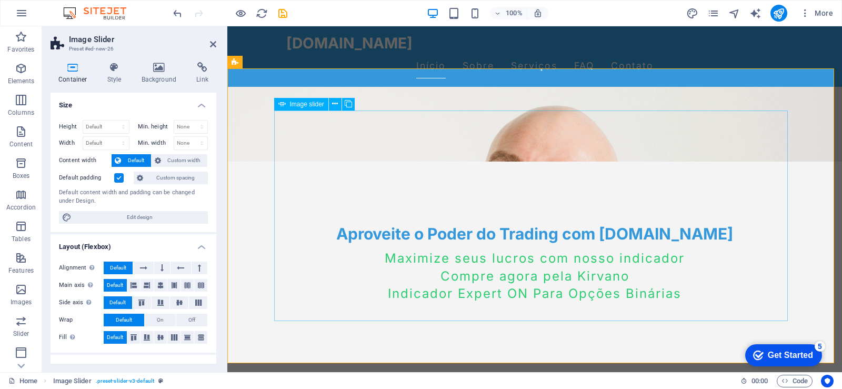
scroll to position [0, 0]
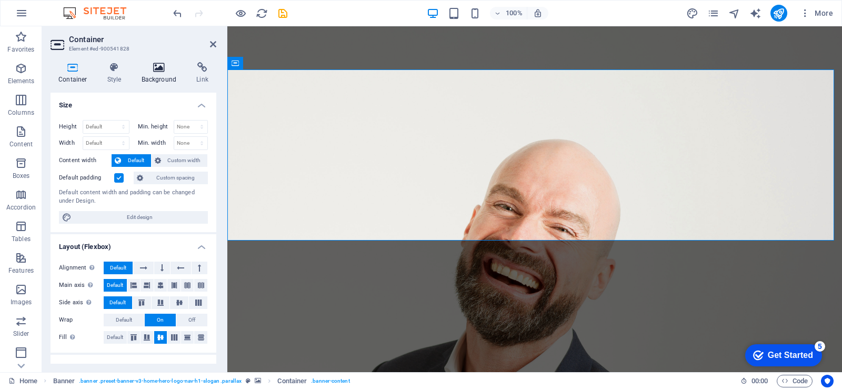
click at [154, 71] on icon at bounding box center [159, 67] width 51 height 11
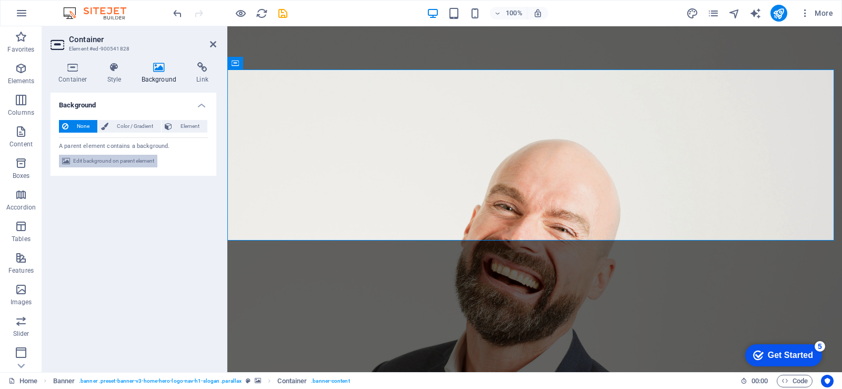
click at [103, 160] on span "Edit background on parent element" at bounding box center [113, 161] width 81 height 13
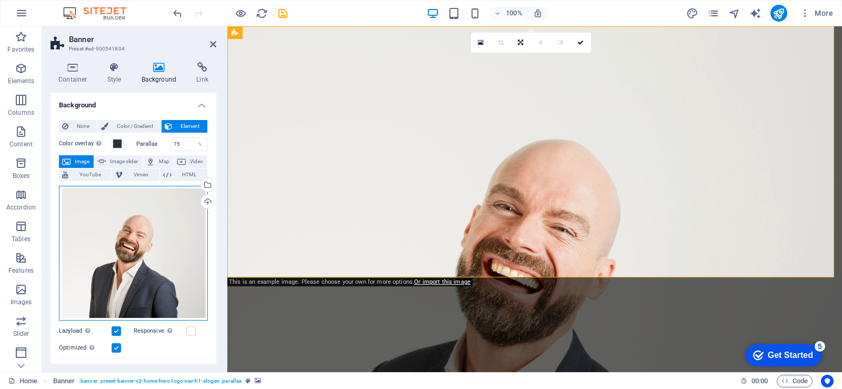
click at [143, 216] on div "Drag files here, click to choose files or select files from Files or our free s…" at bounding box center [133, 253] width 149 height 135
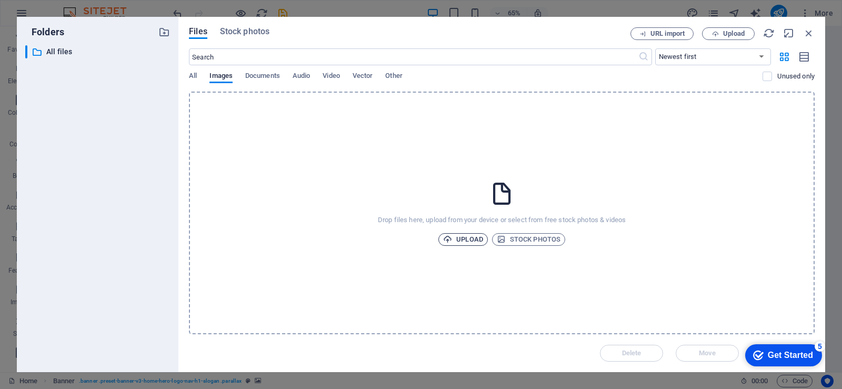
click at [471, 237] on span "Upload" at bounding box center [463, 239] width 40 height 13
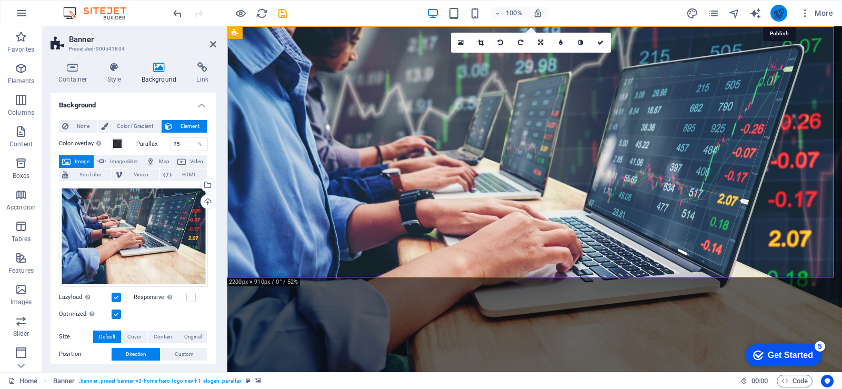
click at [776, 10] on icon "publish" at bounding box center [778, 13] width 12 height 12
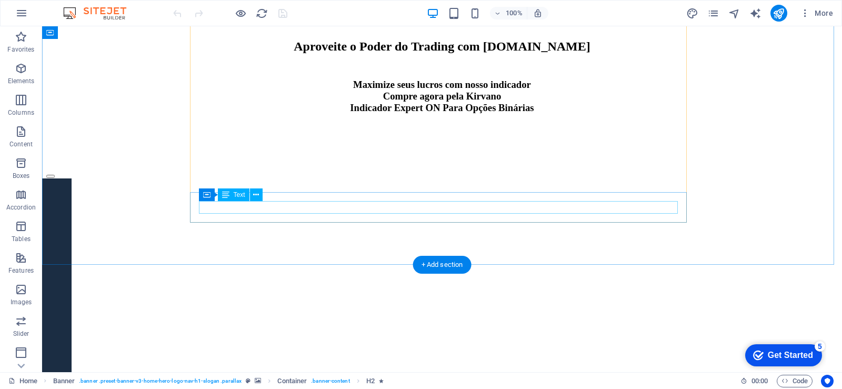
scroll to position [1473, 0]
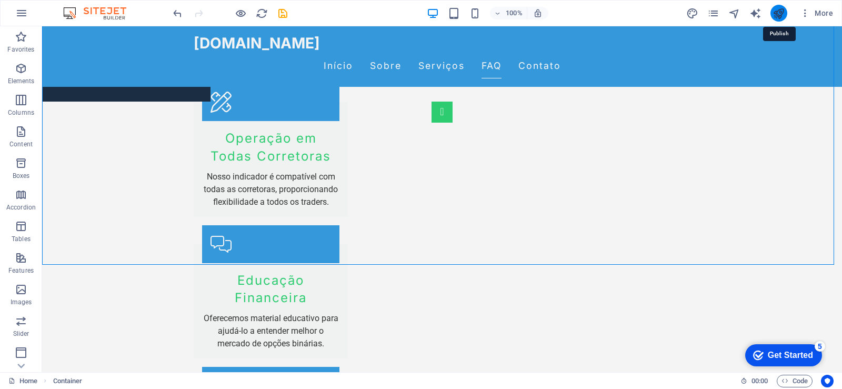
click at [777, 14] on icon "publish" at bounding box center [778, 13] width 12 height 12
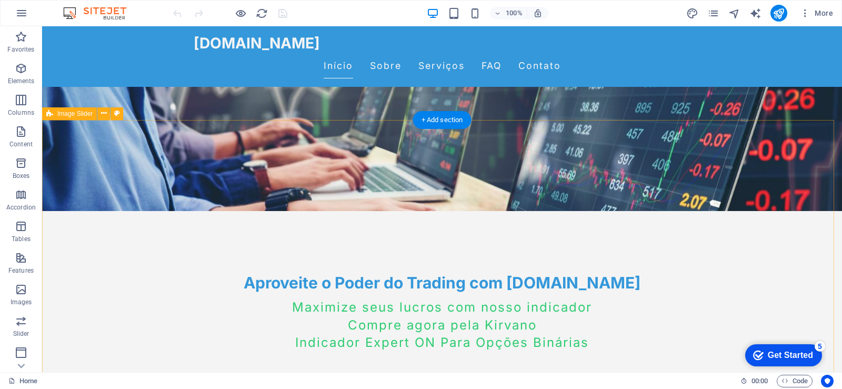
scroll to position [158, 0]
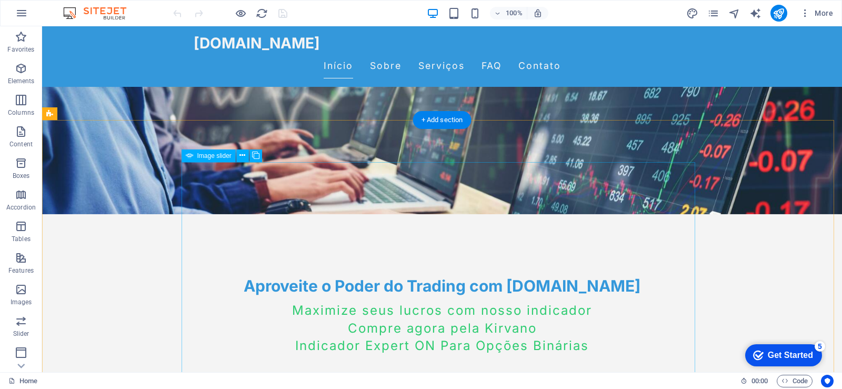
click at [254, 158] on icon at bounding box center [255, 155] width 7 height 11
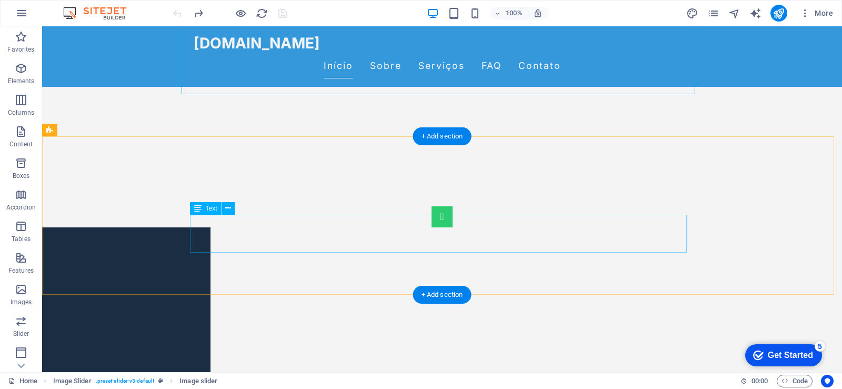
scroll to position [173, 0]
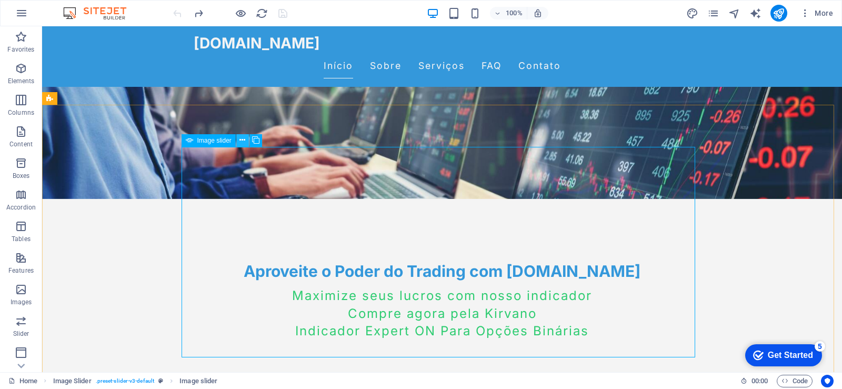
click at [240, 135] on icon at bounding box center [242, 140] width 6 height 11
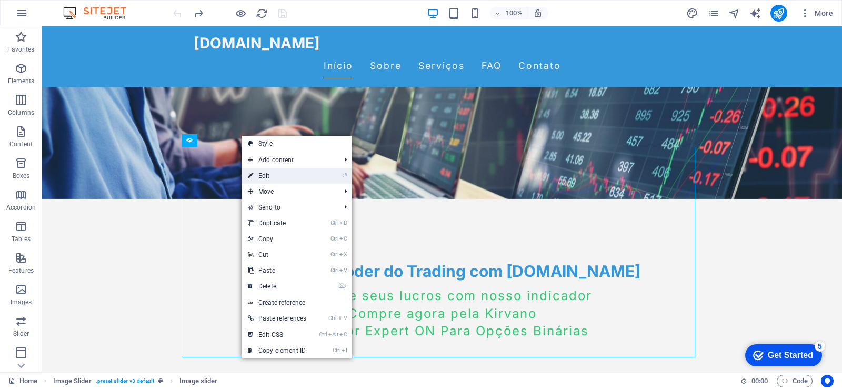
click at [290, 180] on link "⏎ Edit" at bounding box center [276, 176] width 71 height 16
select select "px"
select select "ms"
select select "s"
select select "progressive"
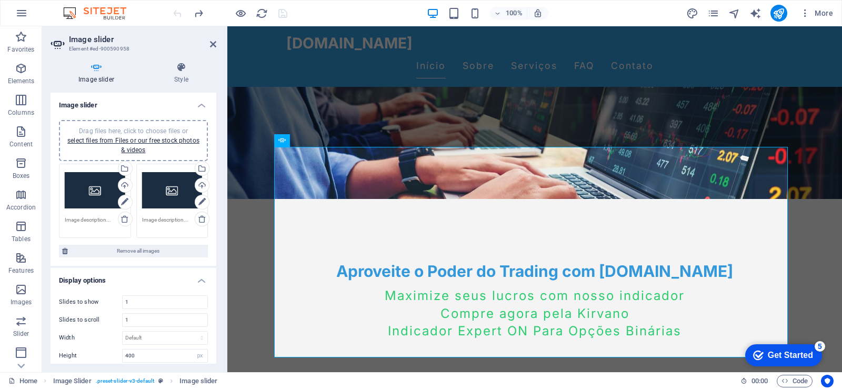
click at [93, 193] on div "Drag files here, click to choose files or select files from Files or our free s…" at bounding box center [95, 190] width 61 height 42
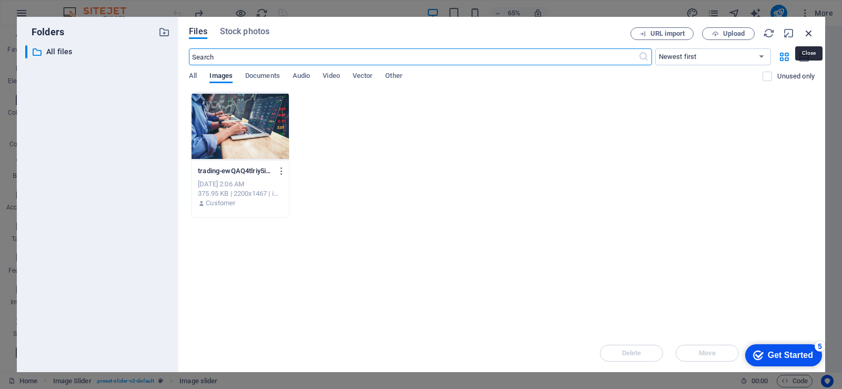
click at [804, 31] on icon "button" at bounding box center [809, 33] width 12 height 12
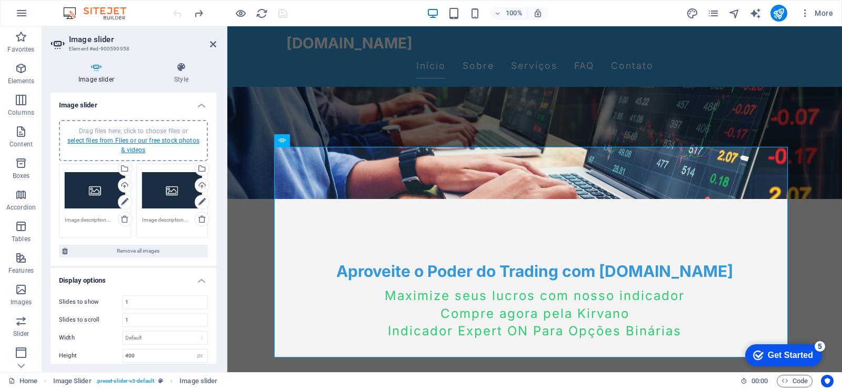
click at [108, 139] on link "select files from Files or our free stock photos & videos" at bounding box center [133, 145] width 132 height 17
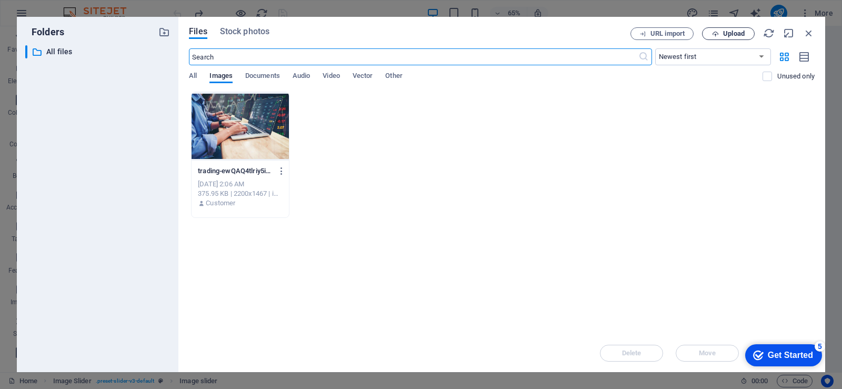
click at [727, 31] on span "Upload" at bounding box center [734, 34] width 22 height 6
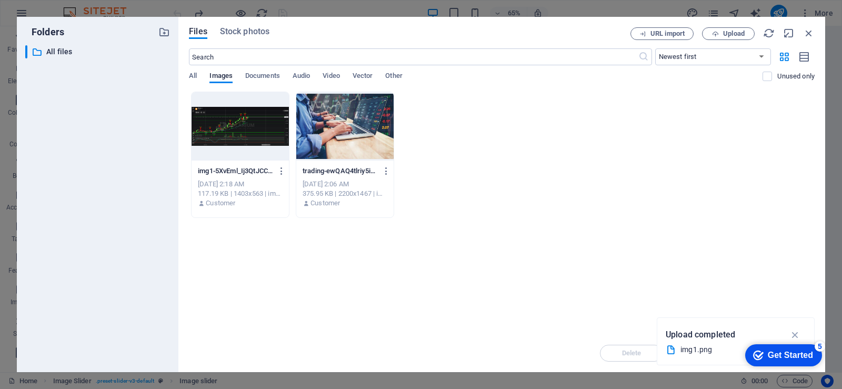
click at [229, 146] on div at bounding box center [240, 126] width 97 height 68
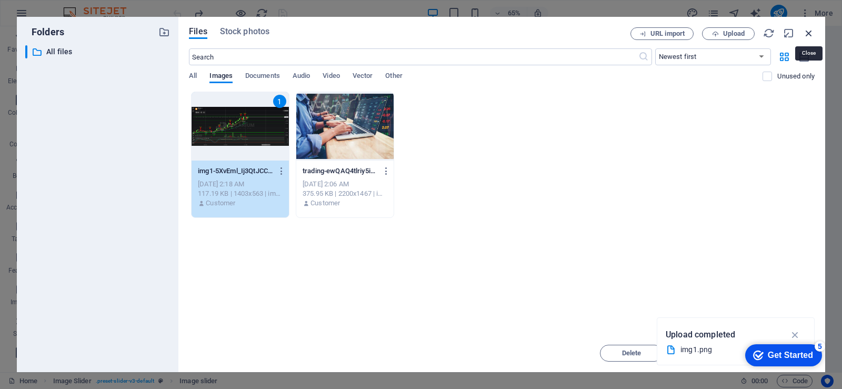
click at [806, 34] on icon "button" at bounding box center [809, 33] width 12 height 12
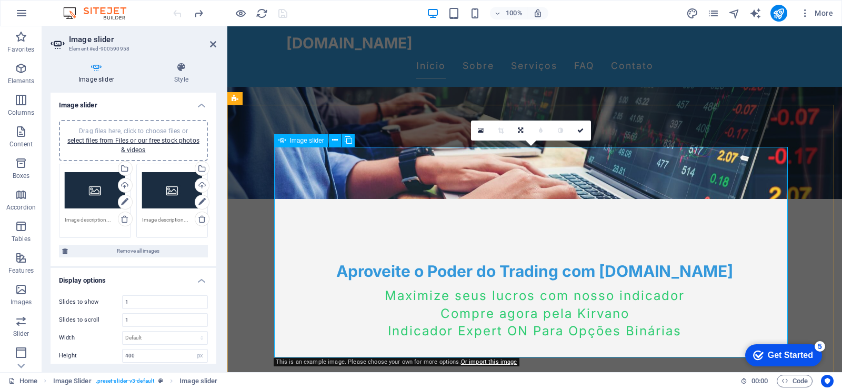
click at [297, 144] on div "Image slider" at bounding box center [301, 140] width 54 height 13
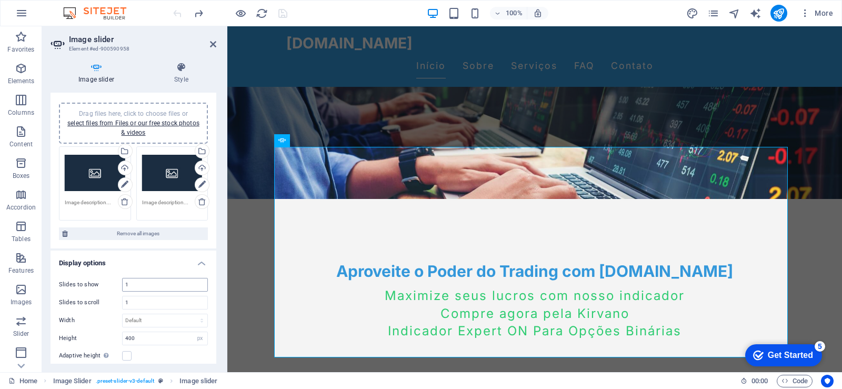
scroll to position [0, 0]
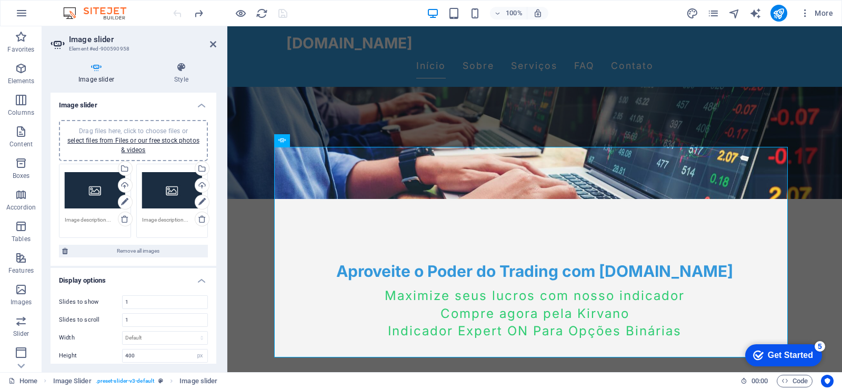
click at [102, 198] on div "Drag files here, click to choose files or select files from Files or our free s…" at bounding box center [95, 190] width 61 height 42
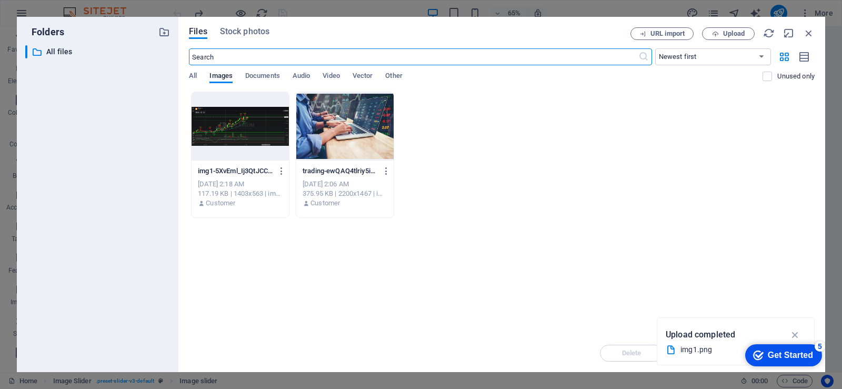
click at [214, 132] on div at bounding box center [240, 126] width 97 height 68
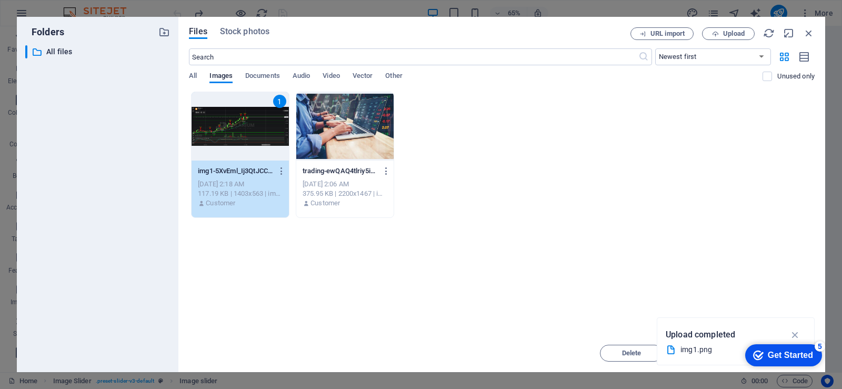
click at [230, 127] on div "1" at bounding box center [240, 126] width 97 height 68
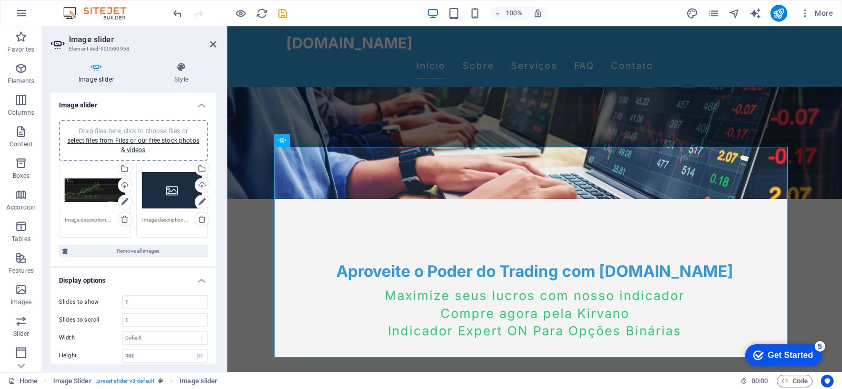
click at [161, 191] on div "Drag files here, click to choose files or select files from Files or our free s…" at bounding box center [172, 190] width 61 height 42
click at [161, 191] on body "scripton.com.br Home Favorites Elements Columns Content Boxes Accordion Tables …" at bounding box center [421, 194] width 842 height 389
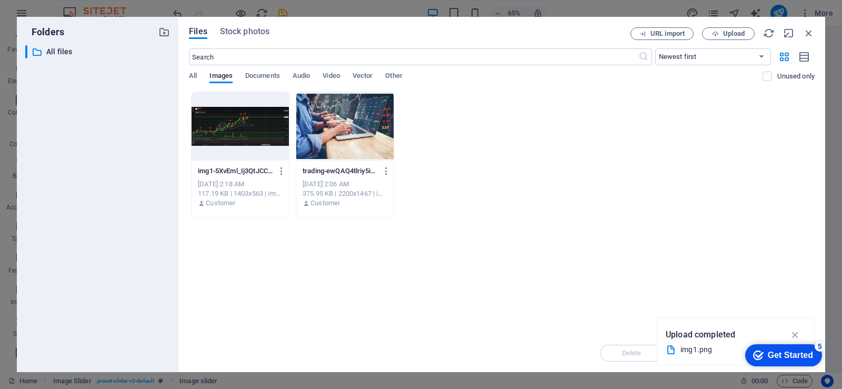
click at [253, 134] on div at bounding box center [240, 126] width 97 height 68
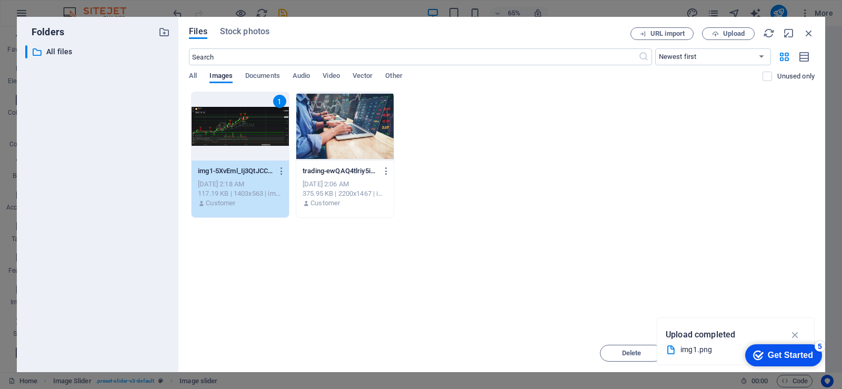
click at [253, 134] on div "1" at bounding box center [240, 126] width 97 height 68
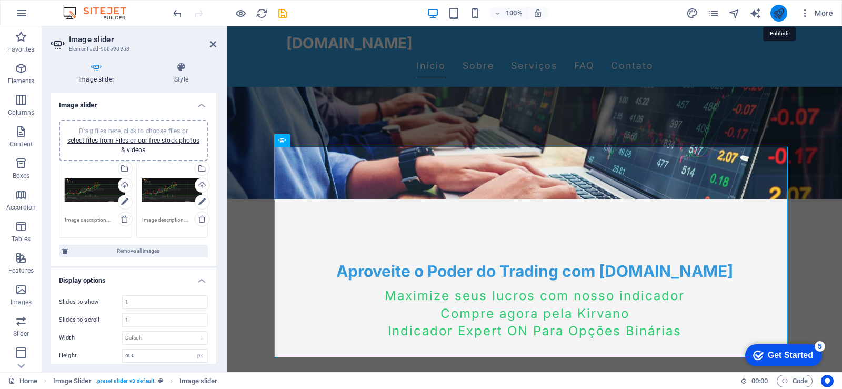
click at [784, 14] on icon "publish" at bounding box center [778, 13] width 12 height 12
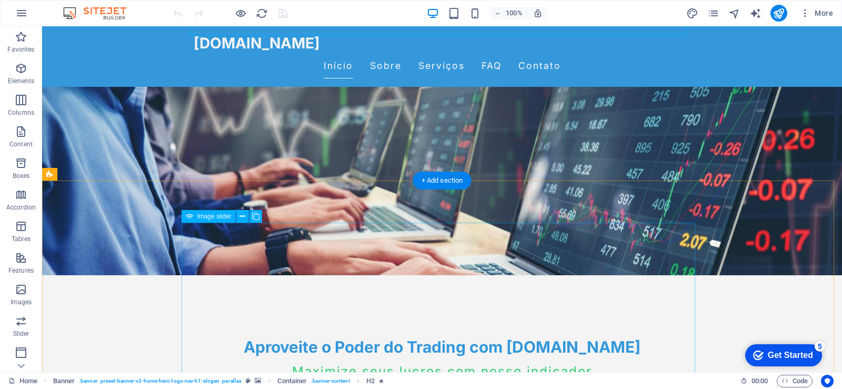
scroll to position [158, 0]
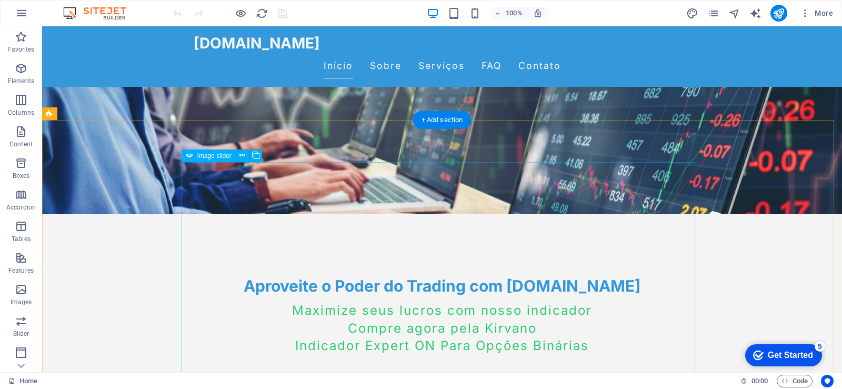
select select "px"
select select "ms"
select select "s"
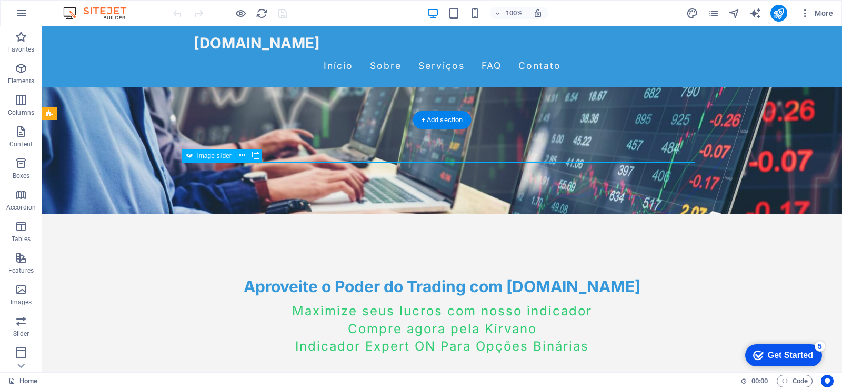
select select "progressive"
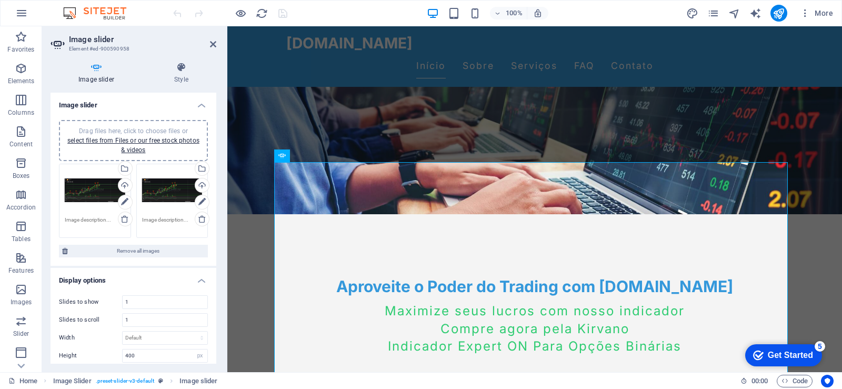
click at [163, 191] on div "Drag files here, click to choose files or select files from Files or our free s…" at bounding box center [172, 190] width 61 height 42
click at [163, 191] on body "[DOMAIN_NAME] Home Favorites Elements Columns Content Boxes Accordion Tables Fe…" at bounding box center [421, 194] width 842 height 389
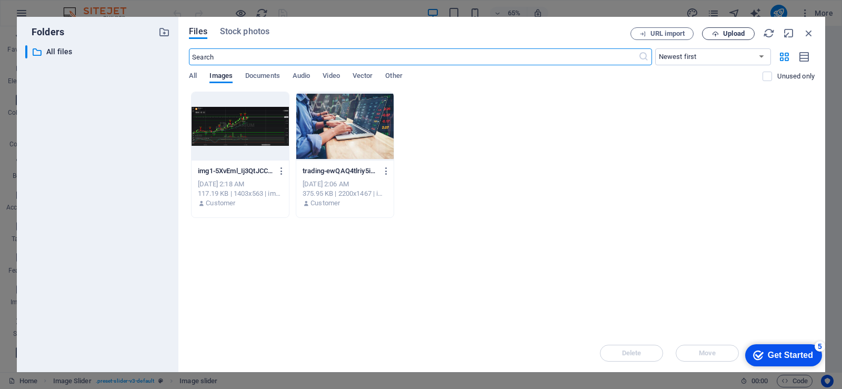
click at [722, 32] on span "Upload" at bounding box center [728, 34] width 43 height 7
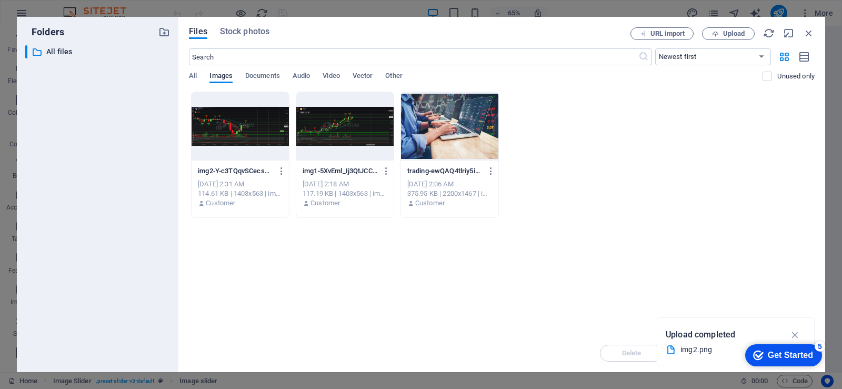
click at [238, 136] on div at bounding box center [240, 126] width 97 height 68
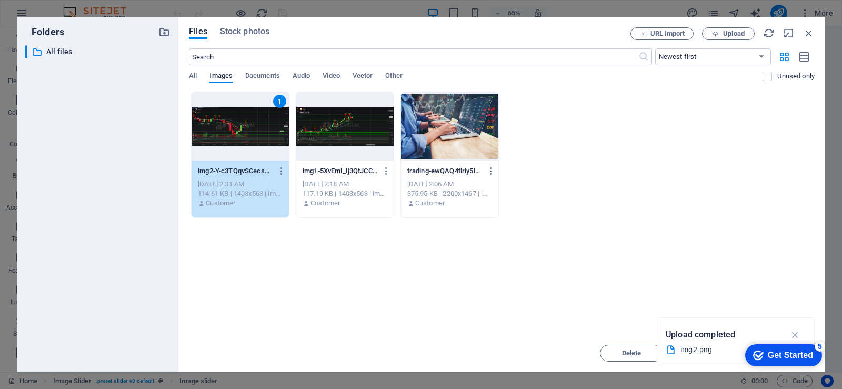
click at [238, 136] on div "1" at bounding box center [240, 126] width 97 height 68
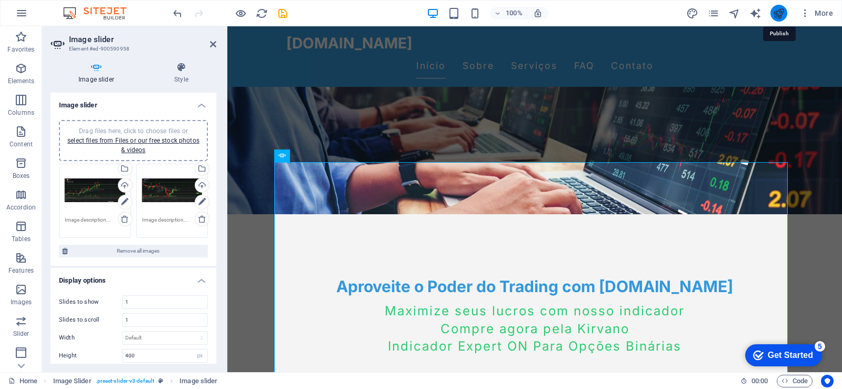
click at [781, 15] on icon "publish" at bounding box center [778, 13] width 12 height 12
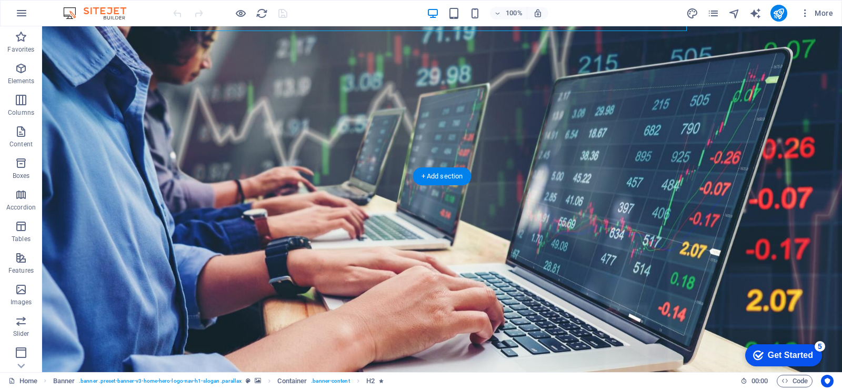
scroll to position [263, 0]
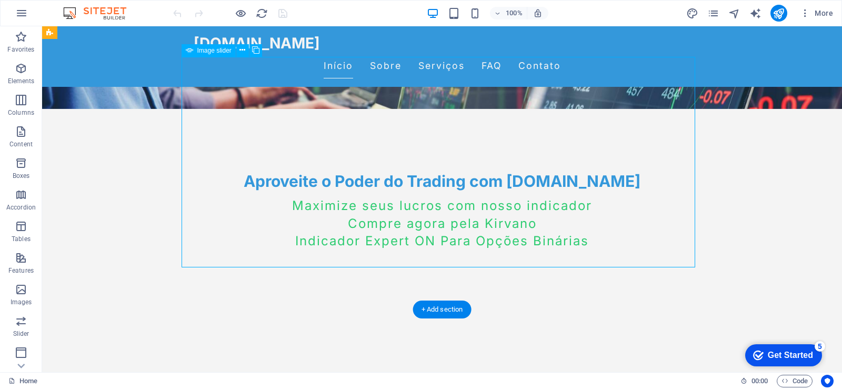
select select "px"
select select "ms"
select select "s"
select select "progressive"
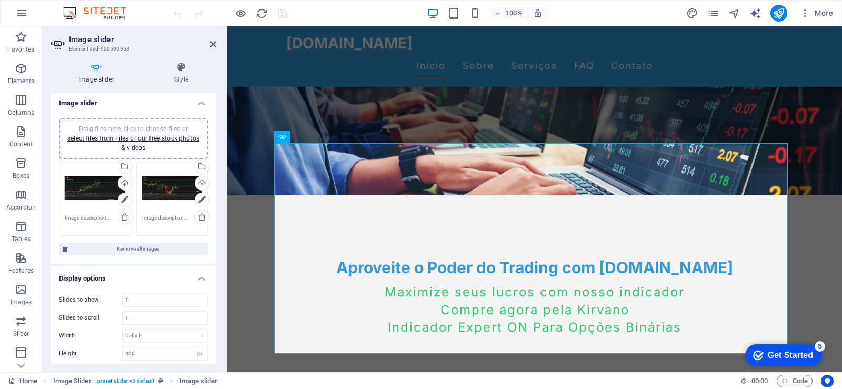
scroll to position [0, 0]
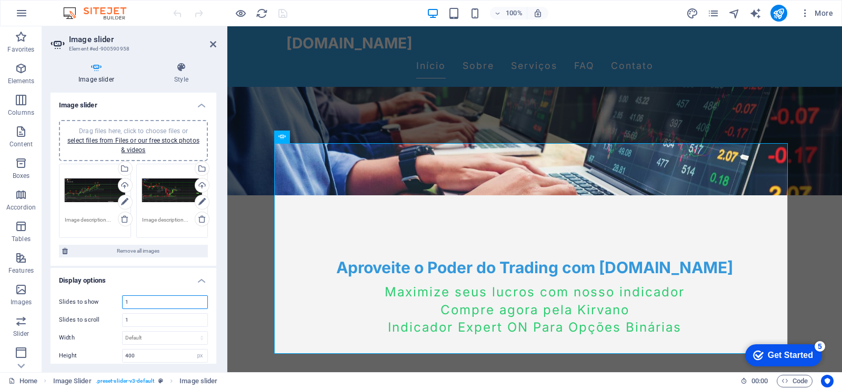
click at [139, 306] on input "1" at bounding box center [165, 302] width 85 height 13
type input "2"
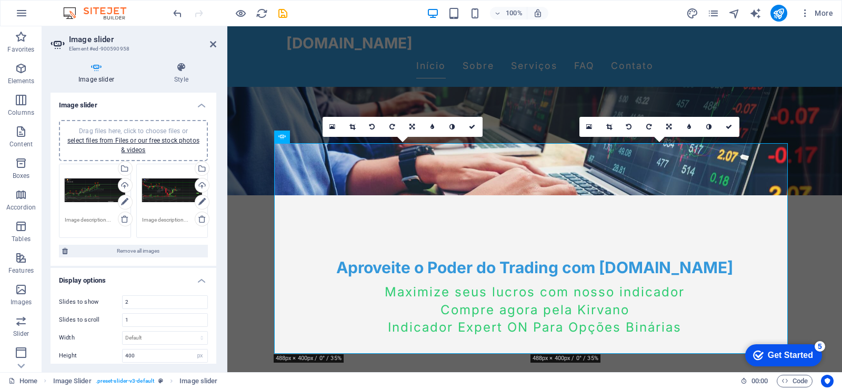
click at [150, 293] on div "Slides to show 2 Slides to scroll 1 Width Default px % rem em vw vh Height 400 …" at bounding box center [134, 389] width 166 height 204
click at [135, 301] on input "2" at bounding box center [165, 302] width 85 height 13
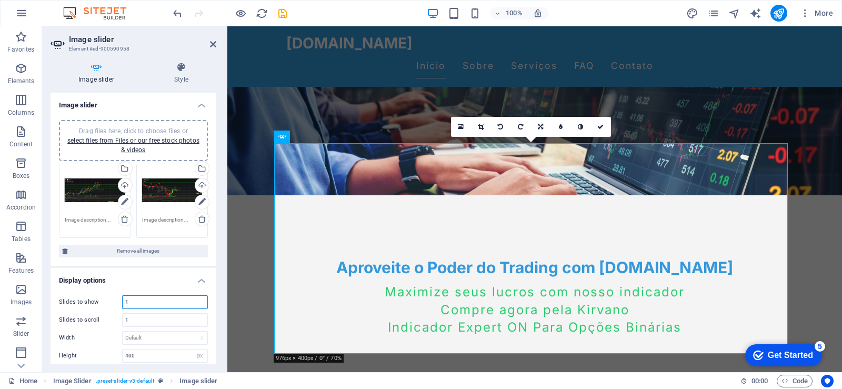
type input "1"
click at [155, 284] on h4 "Display options" at bounding box center [134, 277] width 166 height 19
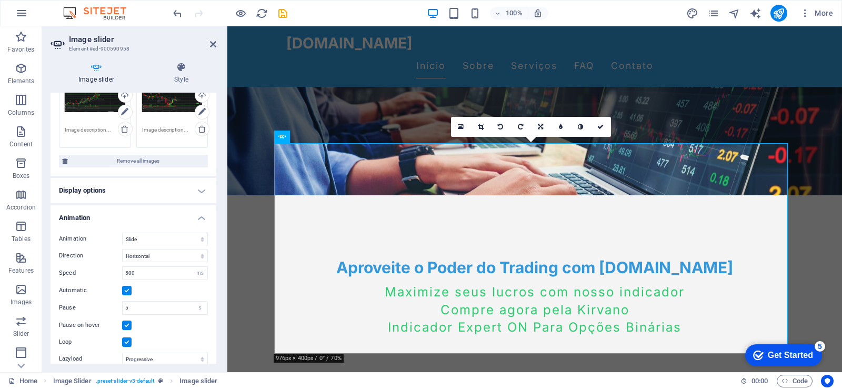
scroll to position [105, 0]
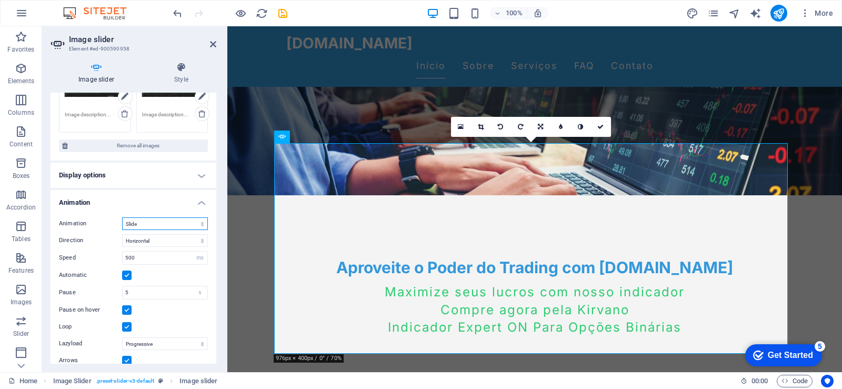
click at [183, 220] on select "Slide Fade" at bounding box center [165, 223] width 86 height 13
select select "fade"
click at [122, 217] on select "Slide Fade" at bounding box center [165, 223] width 86 height 13
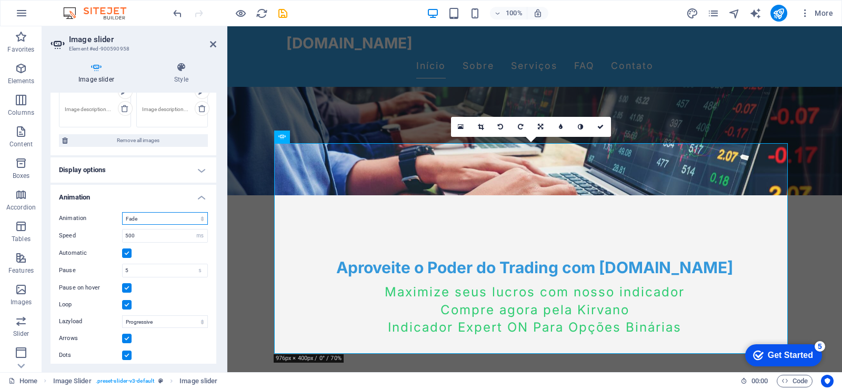
scroll to position [117, 0]
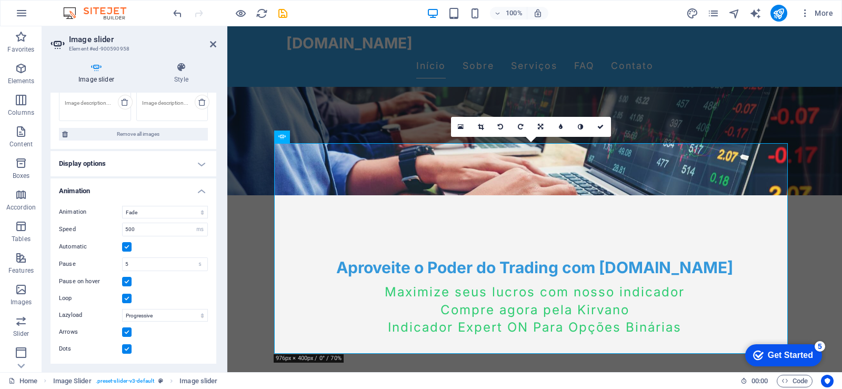
click at [134, 164] on h4 "Display options" at bounding box center [134, 163] width 166 height 25
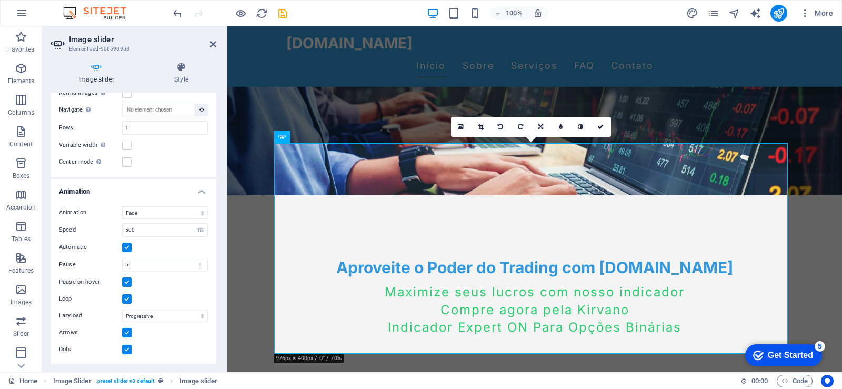
scroll to position [314, 0]
click at [212, 43] on icon at bounding box center [213, 44] width 6 height 8
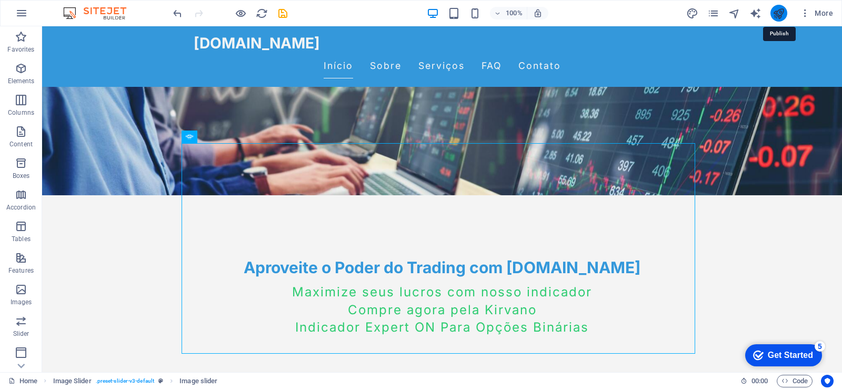
click at [780, 16] on icon "publish" at bounding box center [778, 13] width 12 height 12
